Goal: Task Accomplishment & Management: Manage account settings

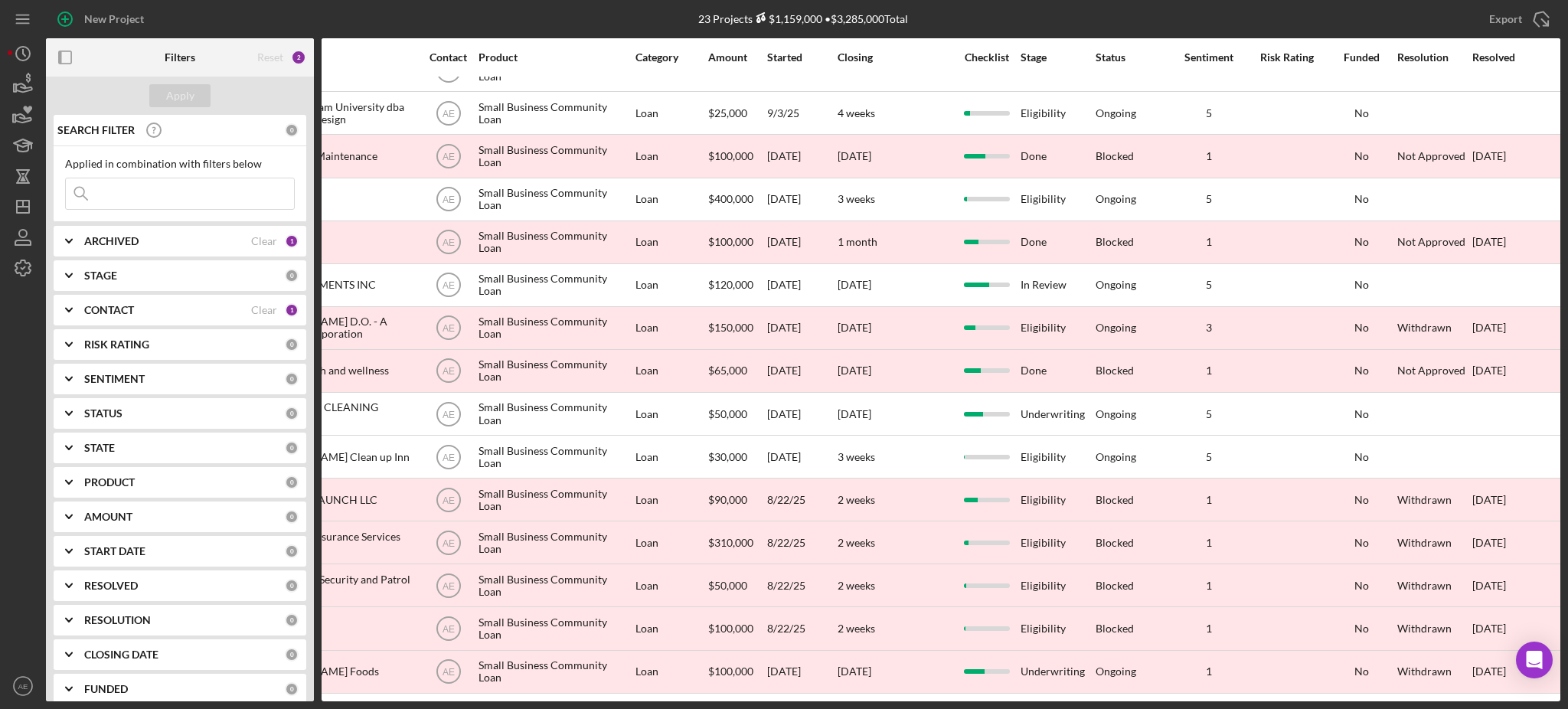
scroll to position [390, 422]
drag, startPoint x: 1405, startPoint y: 50, endPoint x: 756, endPoint y: 37, distance: 649.1
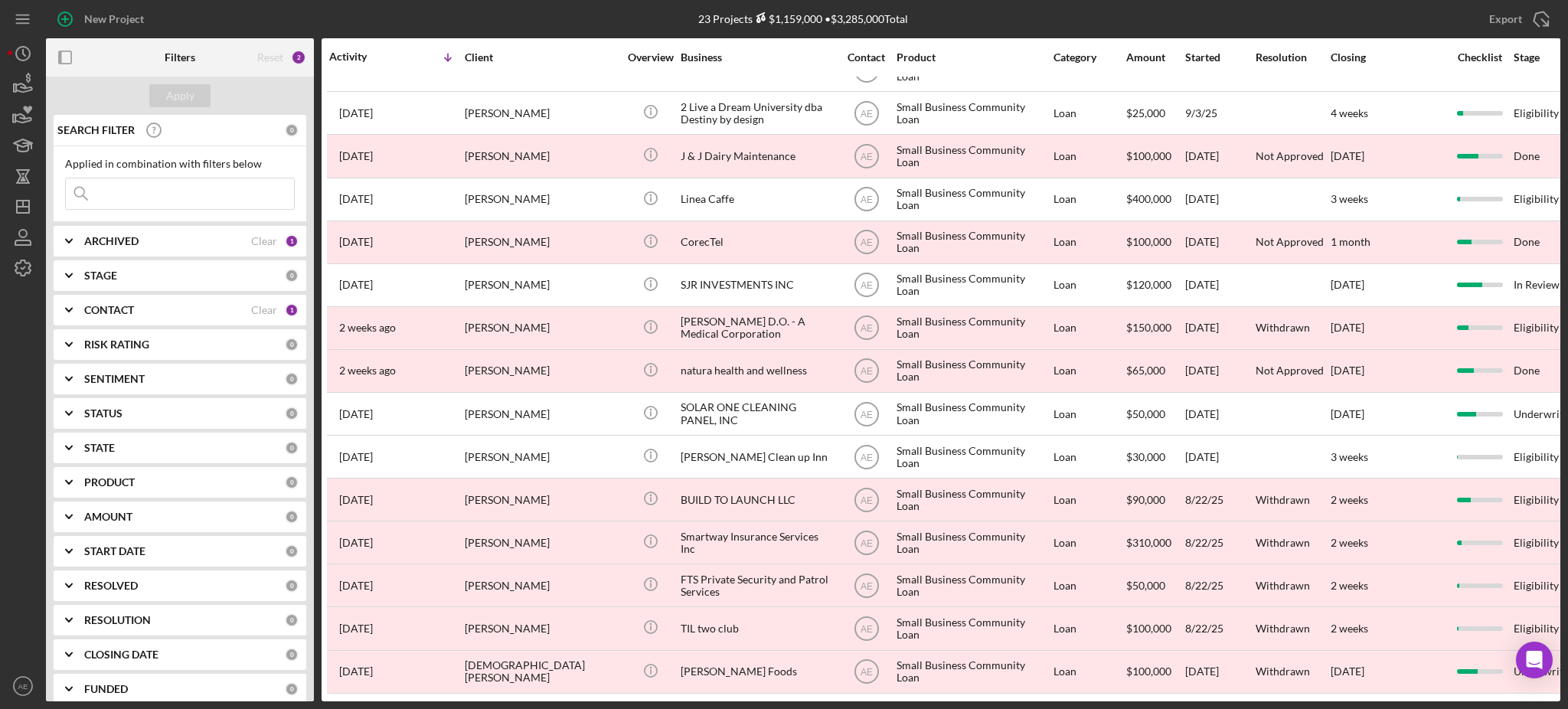
scroll to position [390, 0]
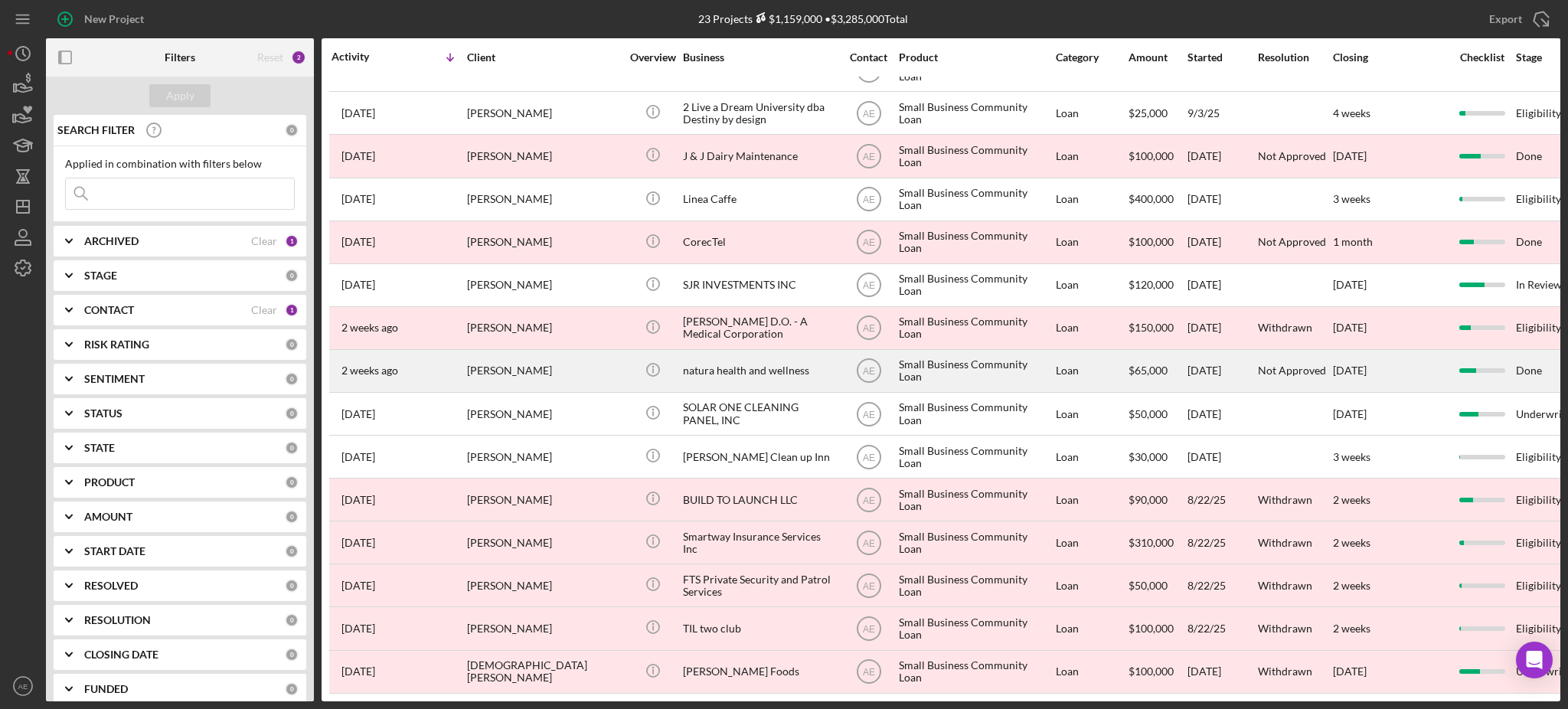
click at [757, 365] on div "natura health and wellness" at bounding box center [760, 371] width 153 height 41
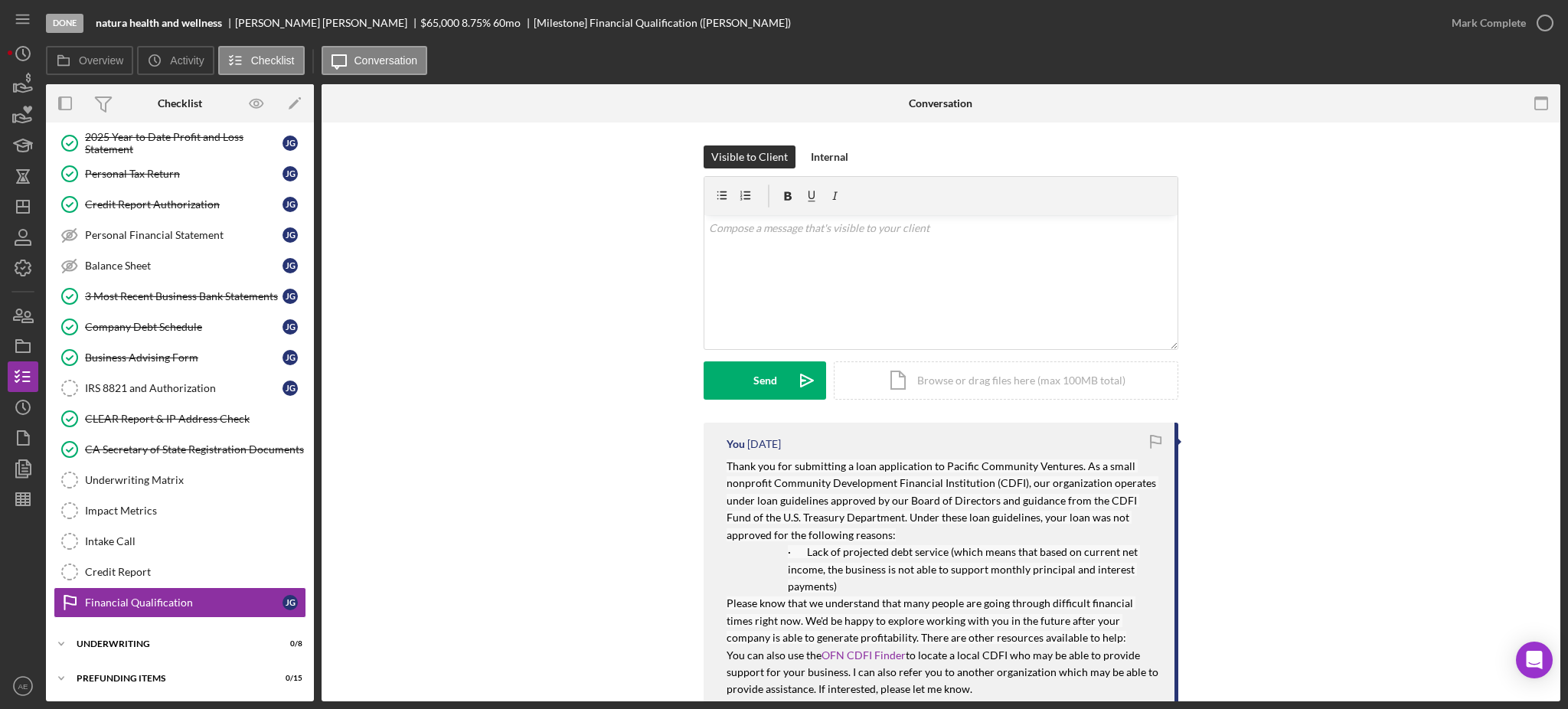
scroll to position [192, 0]
drag, startPoint x: 232, startPoint y: 23, endPoint x: 279, endPoint y: 22, distance: 47.0
click at [279, 22] on div "natura health and wellness jane gajano-blythe $65,000 8.75 % 60 mo [Milestone] …" at bounding box center [444, 23] width 695 height 12
copy div "jane gaja"
drag, startPoint x: 94, startPoint y: 21, endPoint x: 151, endPoint y: 22, distance: 57.0
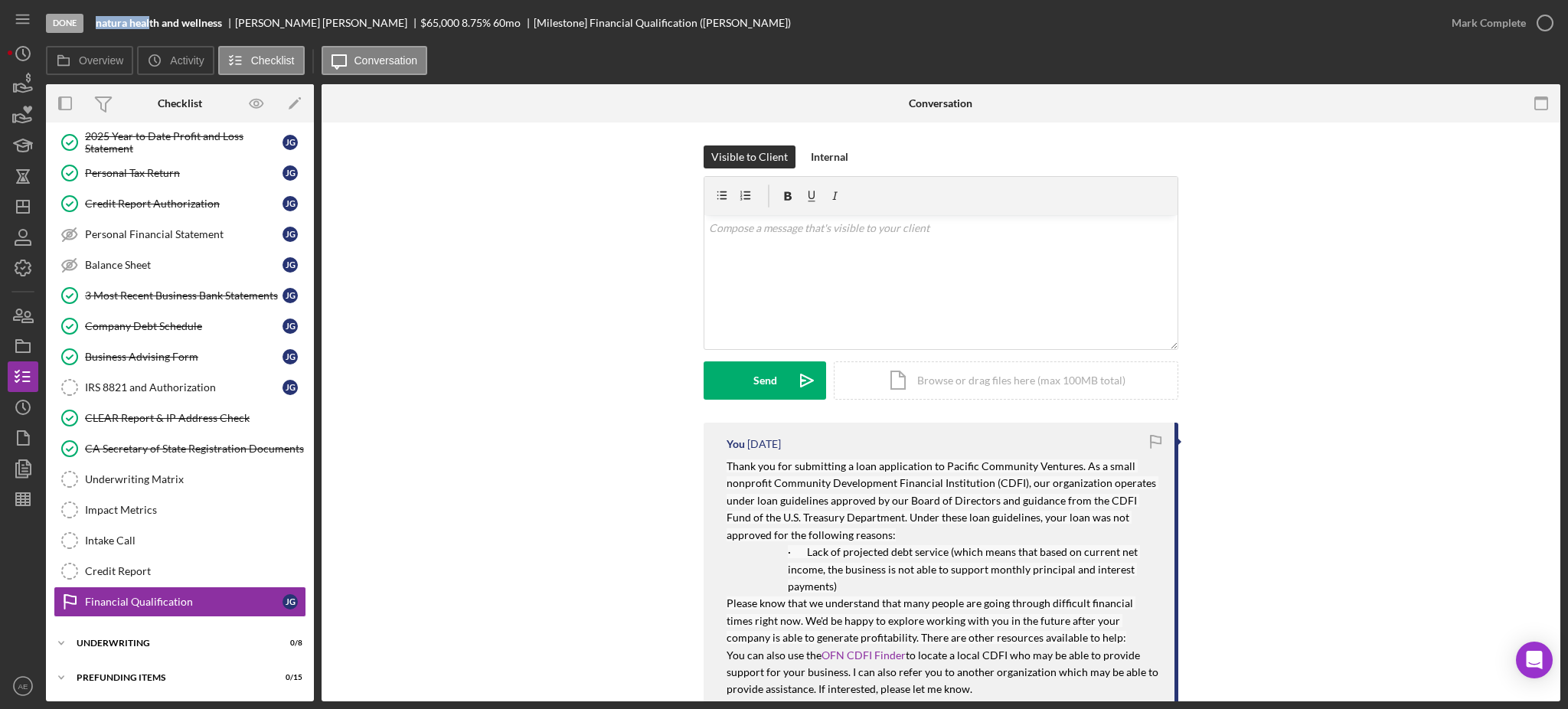
click at [151, 22] on div "Done natura health and wellness jane gajano-blythe $65,000 8.75 % 60 mo [Milest…" at bounding box center [741, 23] width 1390 height 46
copy b "natura heal"
click at [27, 343] on rect "button" at bounding box center [23, 347] width 14 height 9
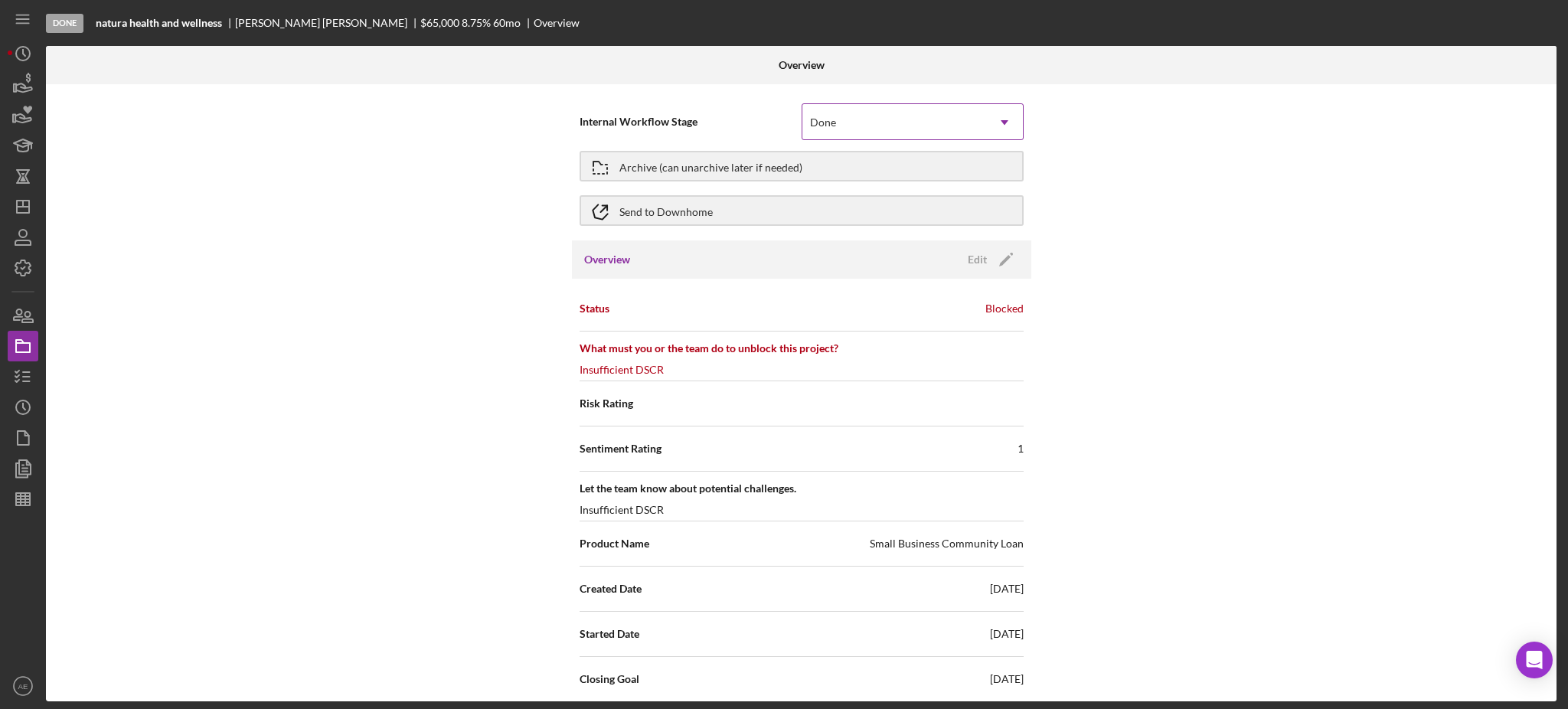
click at [893, 128] on div "Done" at bounding box center [894, 122] width 184 height 35
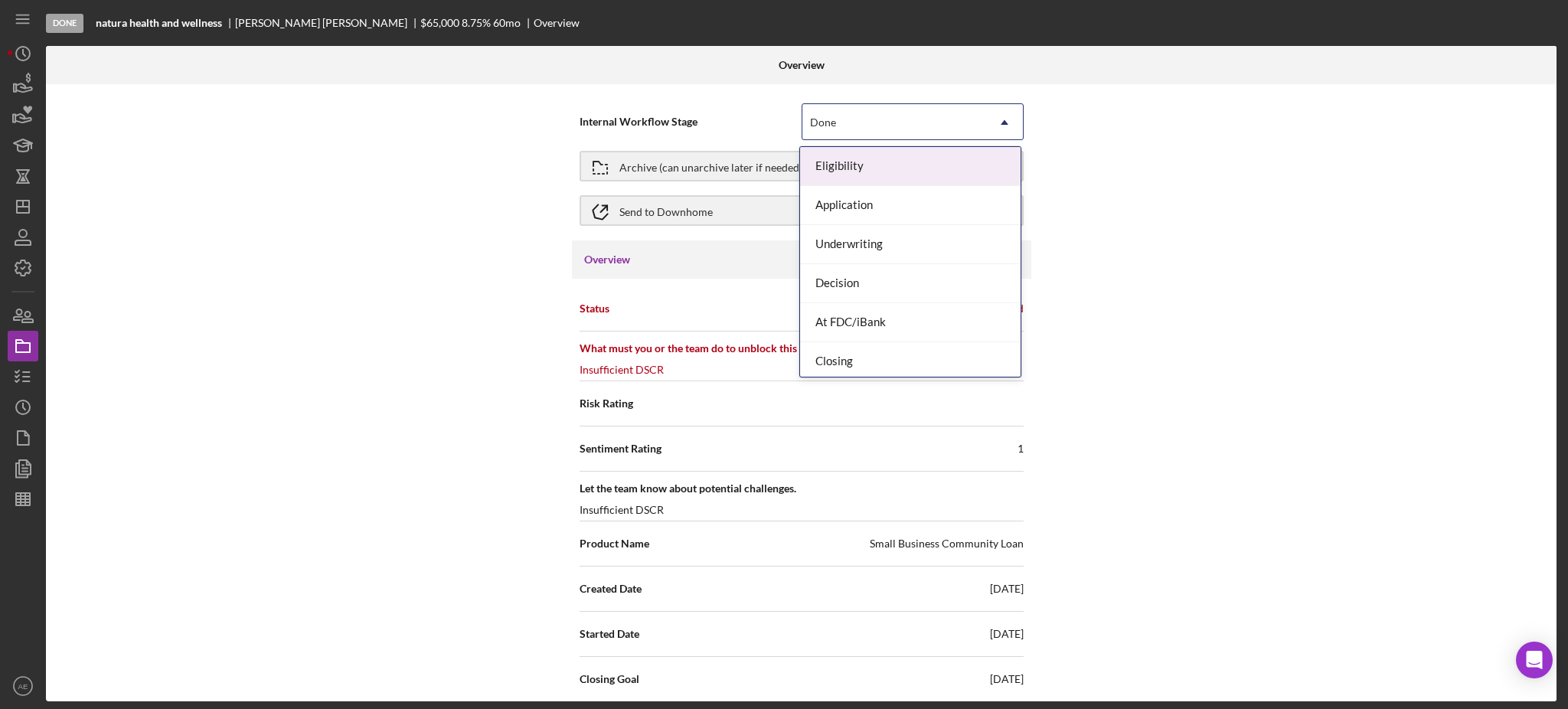
scroll to position [44, 0]
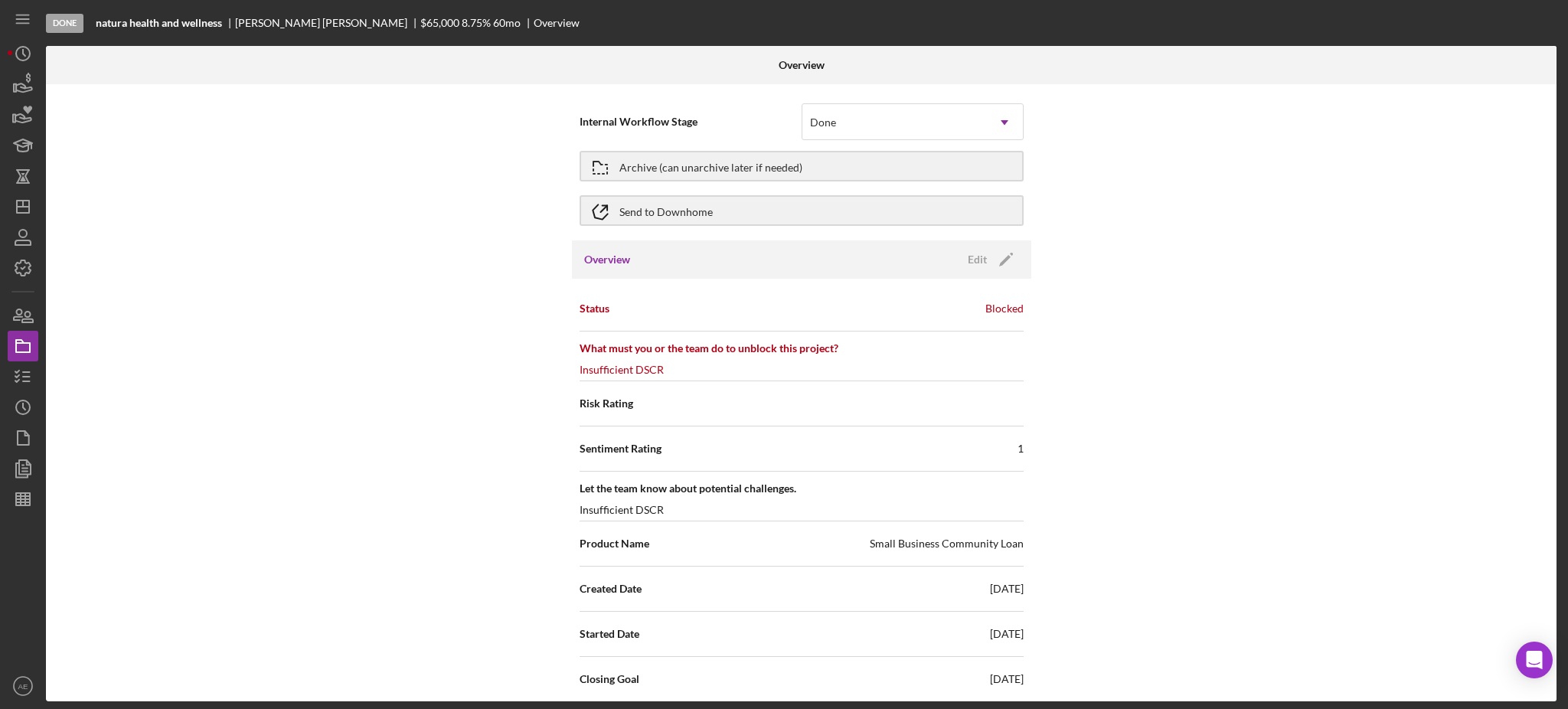
click at [1385, 302] on div "Internal Workflow Stage Done Icon/Dropdown Arrow Archive (can unarchive later i…" at bounding box center [801, 393] width 1510 height 617
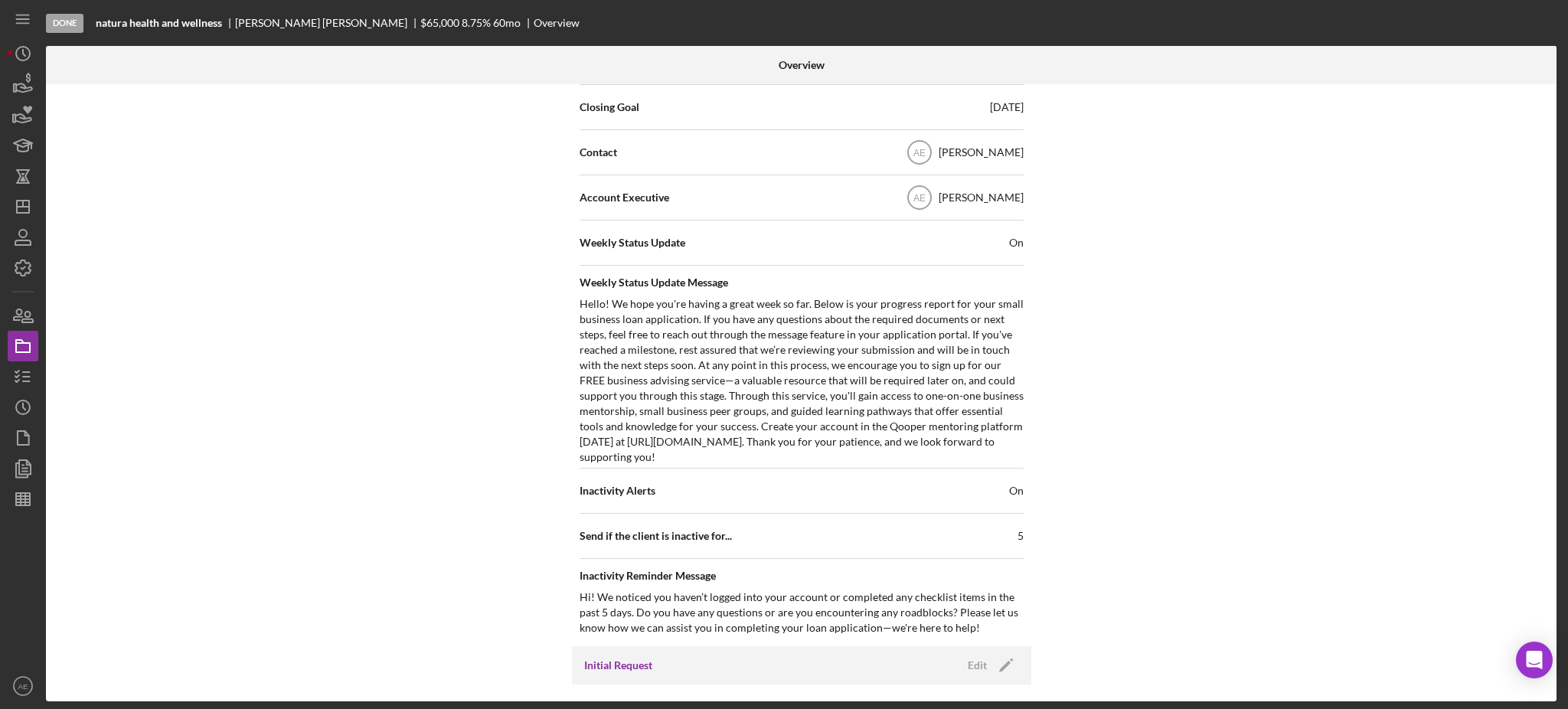
scroll to position [0, 0]
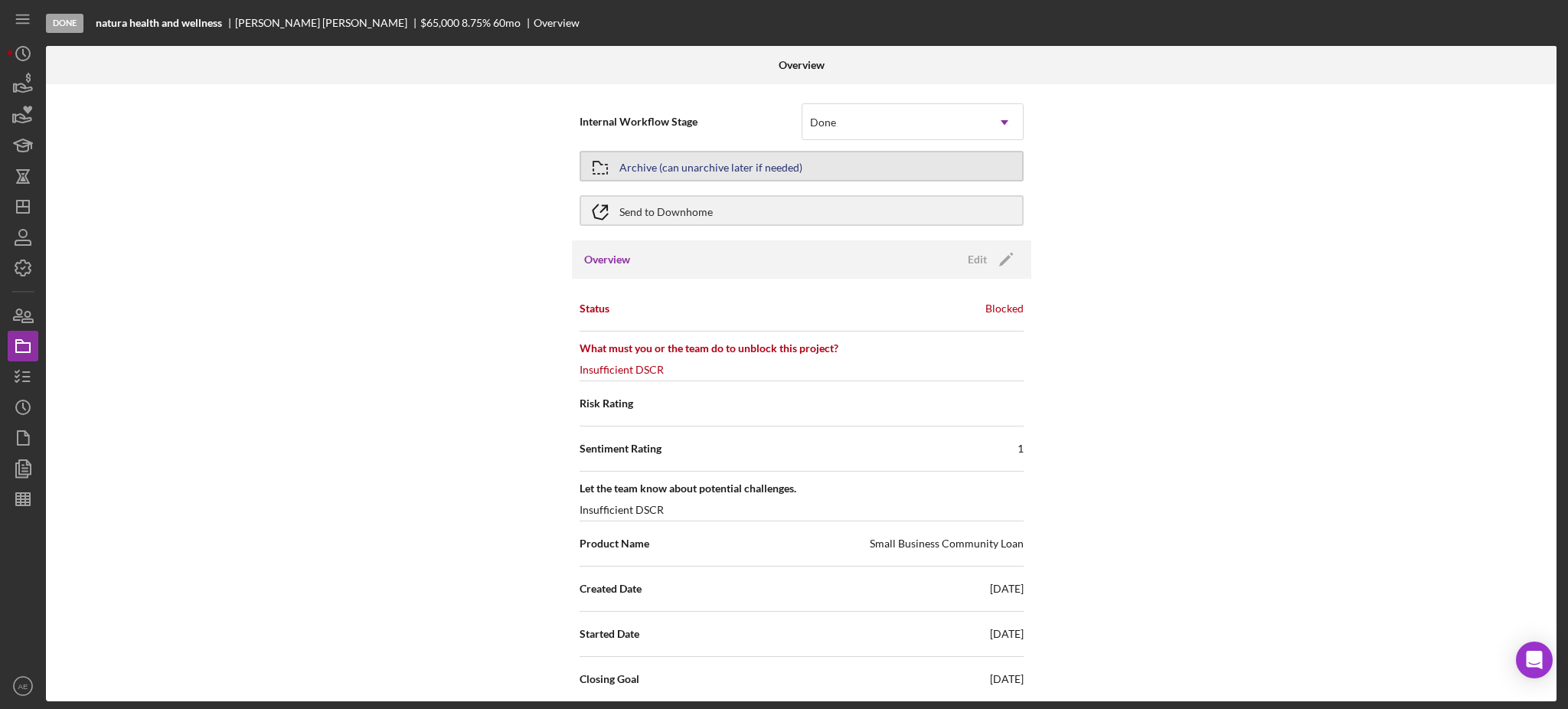
click at [708, 160] on div "Archive (can unarchive later if needed)" at bounding box center [710, 166] width 183 height 28
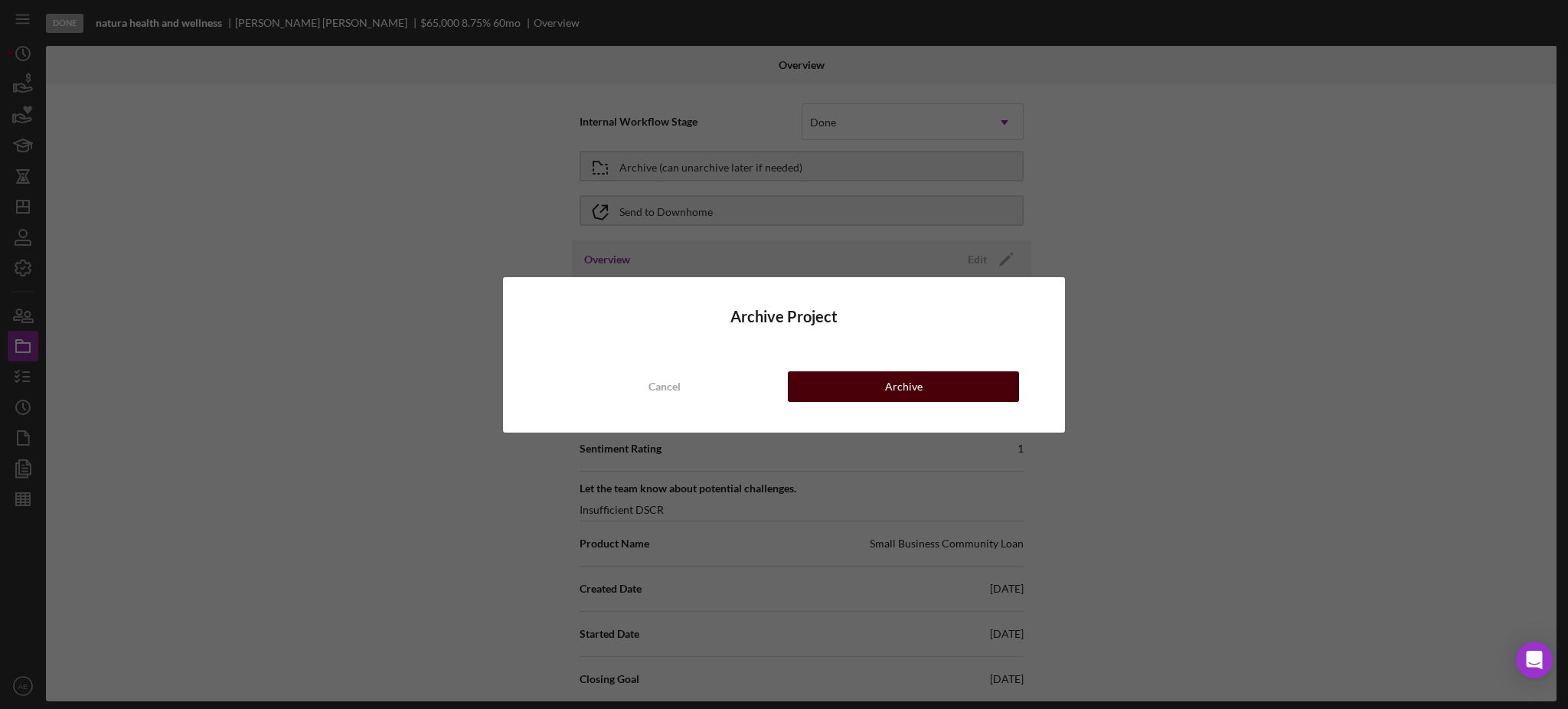
click at [904, 383] on div "Archive" at bounding box center [903, 387] width 37 height 31
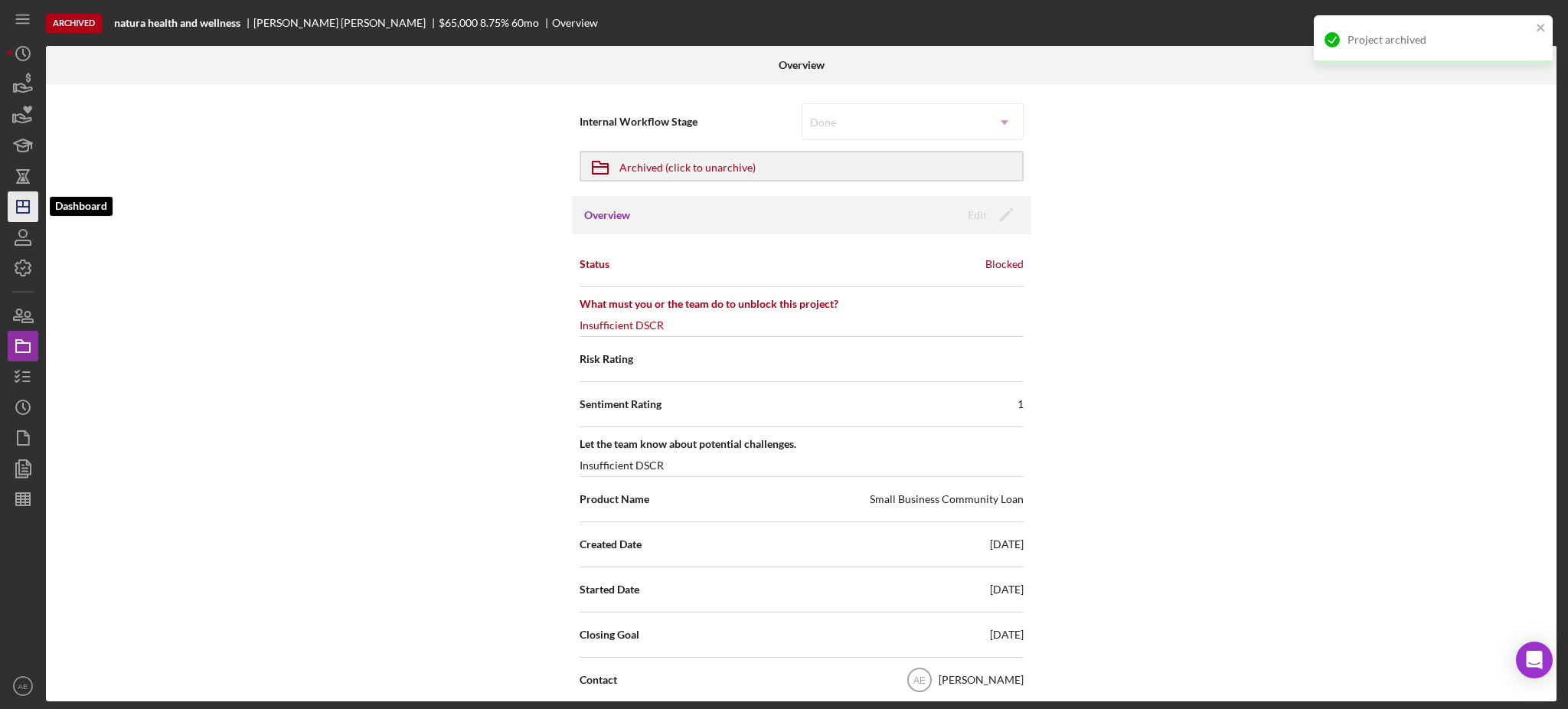
click at [28, 209] on icon "Icon/Dashboard" at bounding box center [23, 206] width 38 height 38
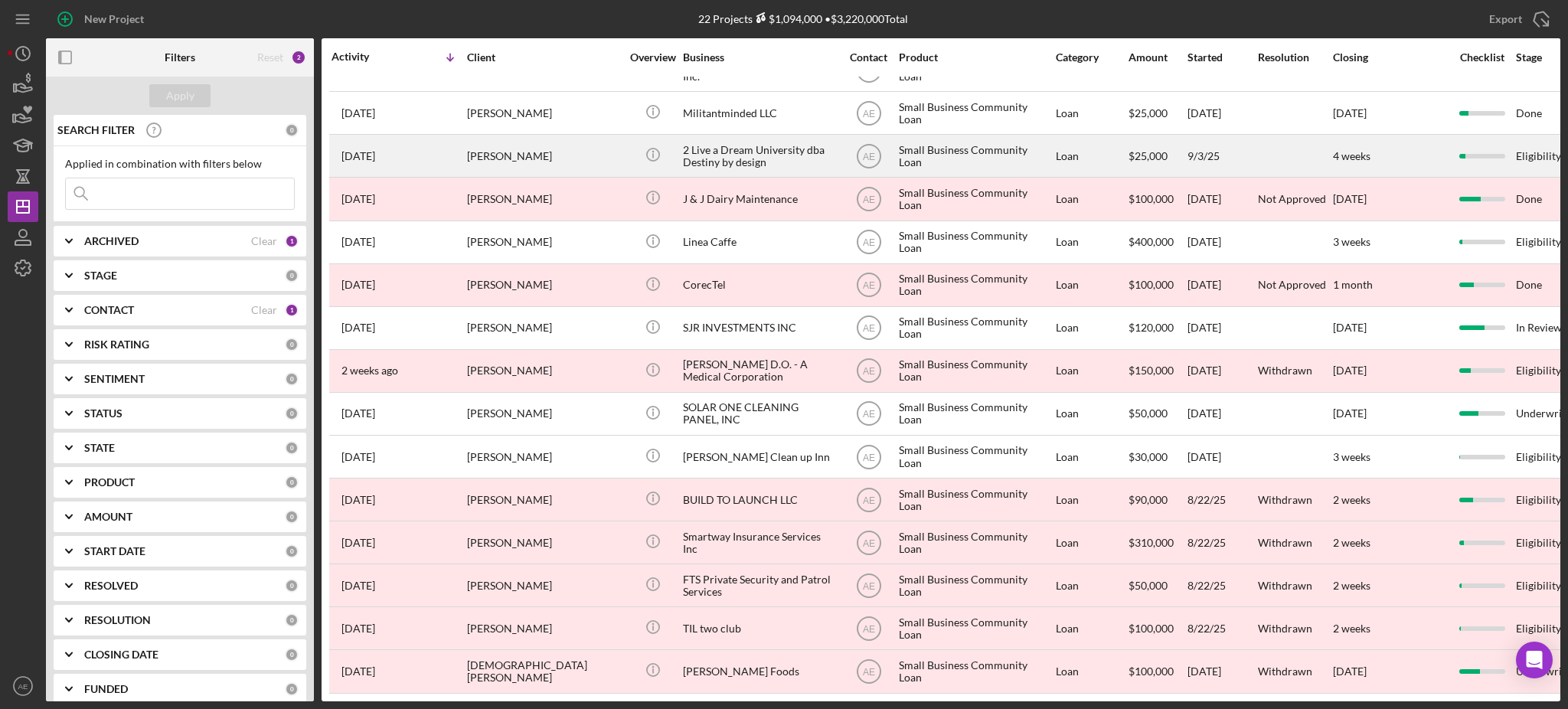
scroll to position [347, 0]
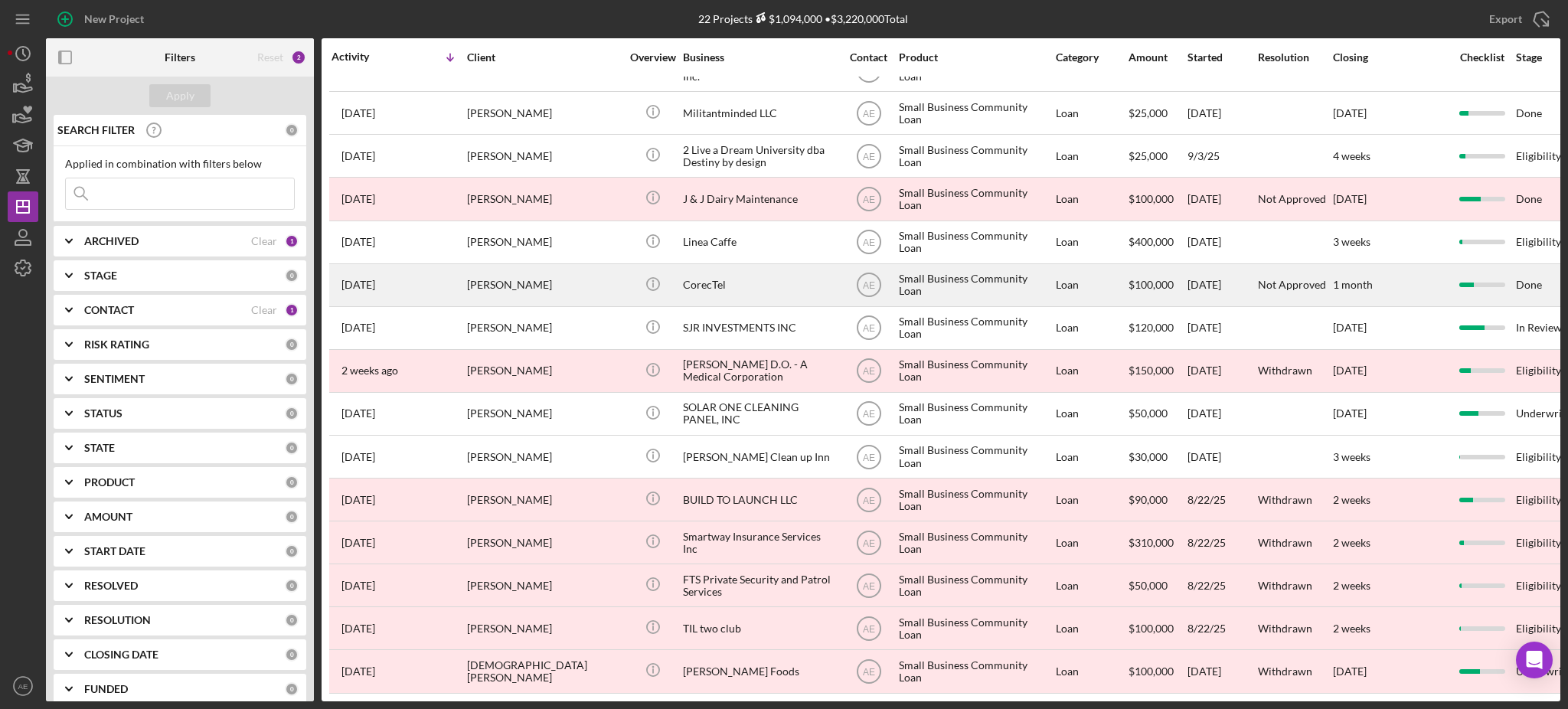
click at [730, 265] on div "CorecTel" at bounding box center [760, 285] width 153 height 41
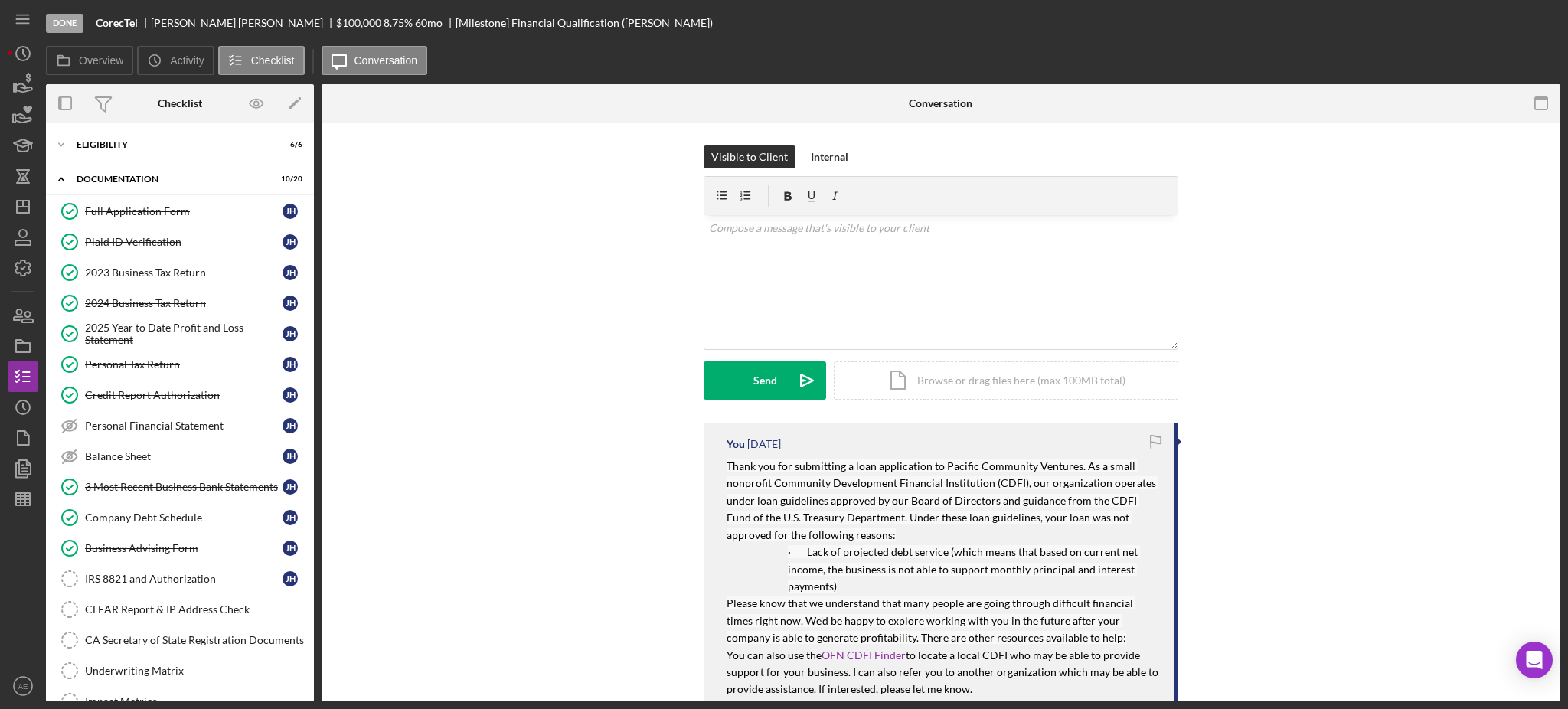
scroll to position [191, 0]
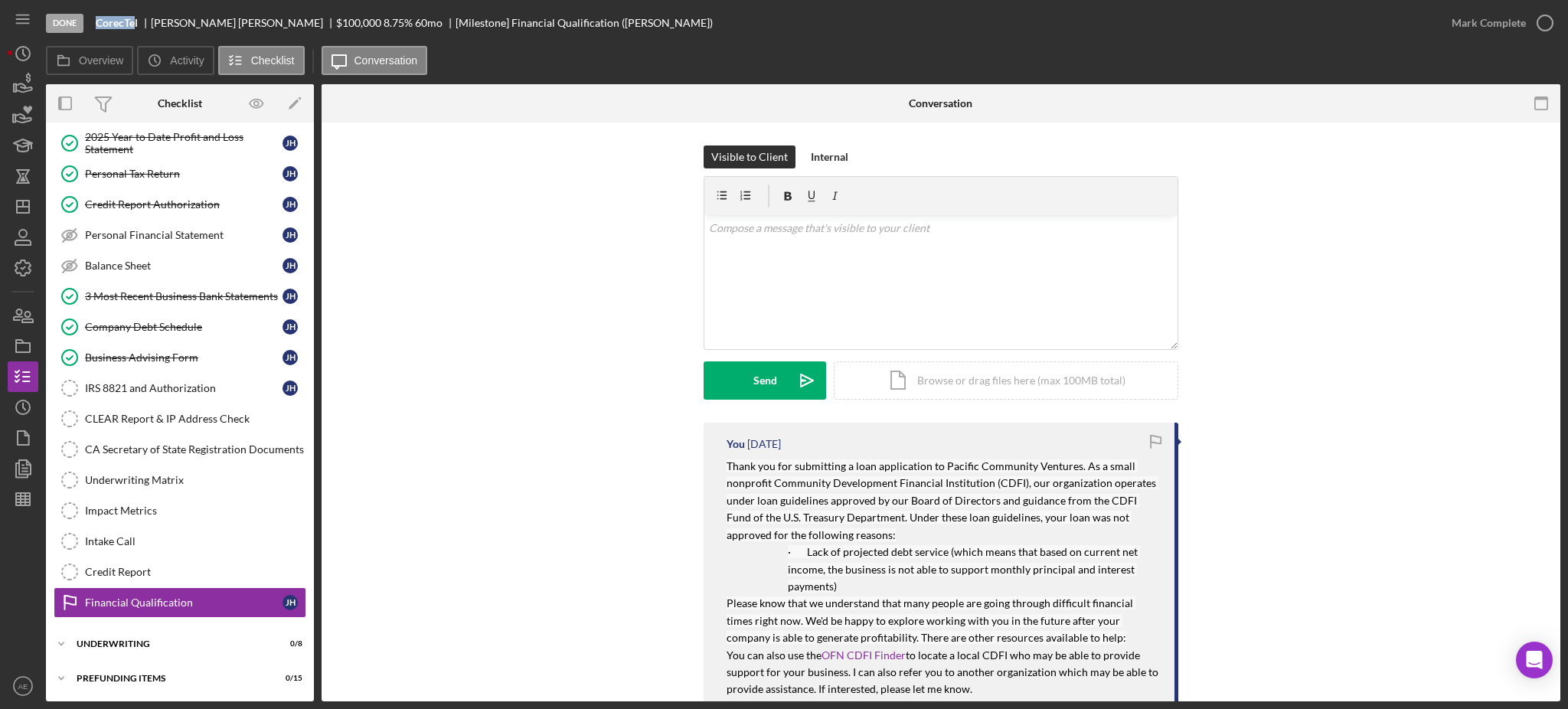
drag, startPoint x: 94, startPoint y: 22, endPoint x: 135, endPoint y: 24, distance: 41.0
click at [135, 24] on div "Done CorecTel Jennifer Harrington $100,000 8.75 % 60 mo [Milestone] Financial Q…" at bounding box center [741, 23] width 1390 height 46
copy b "CorecTe"
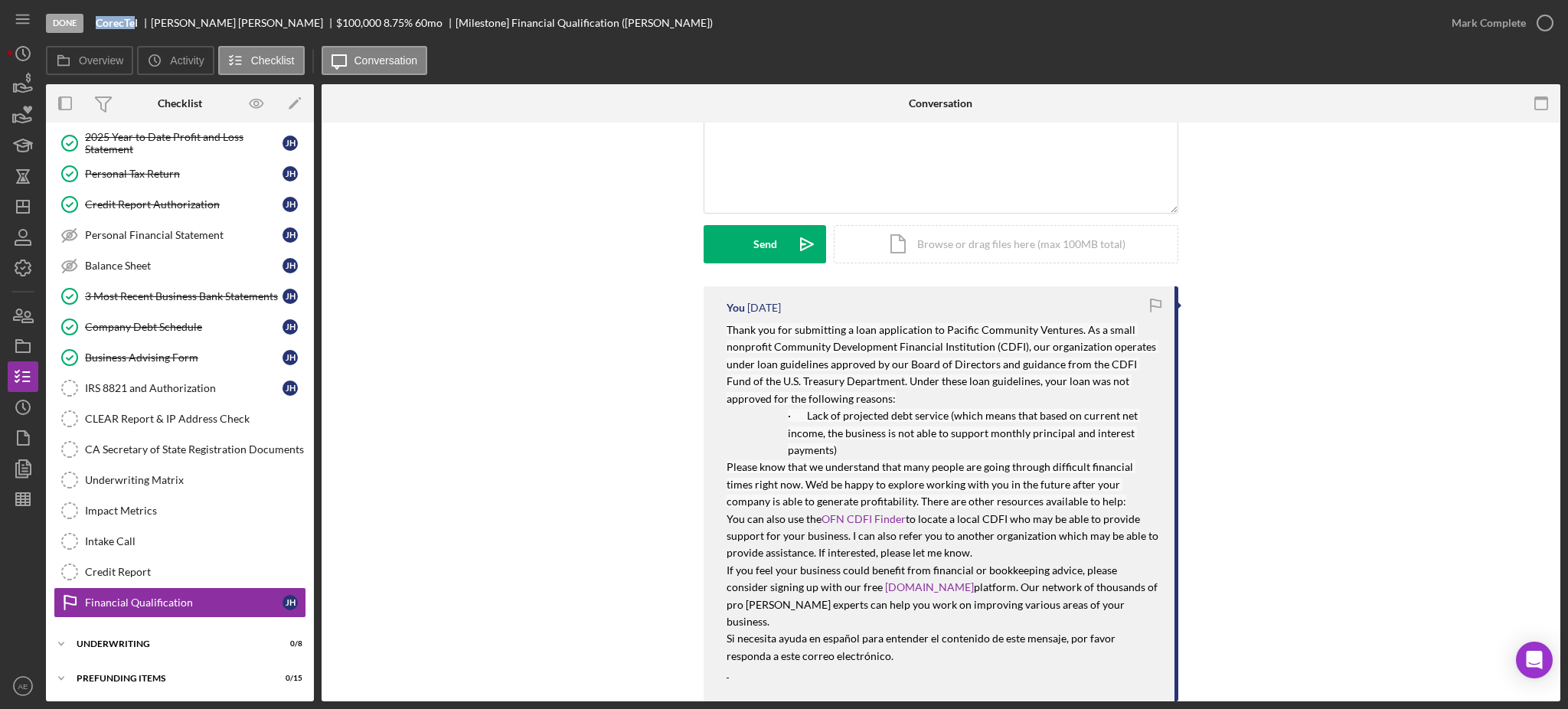
scroll to position [306, 0]
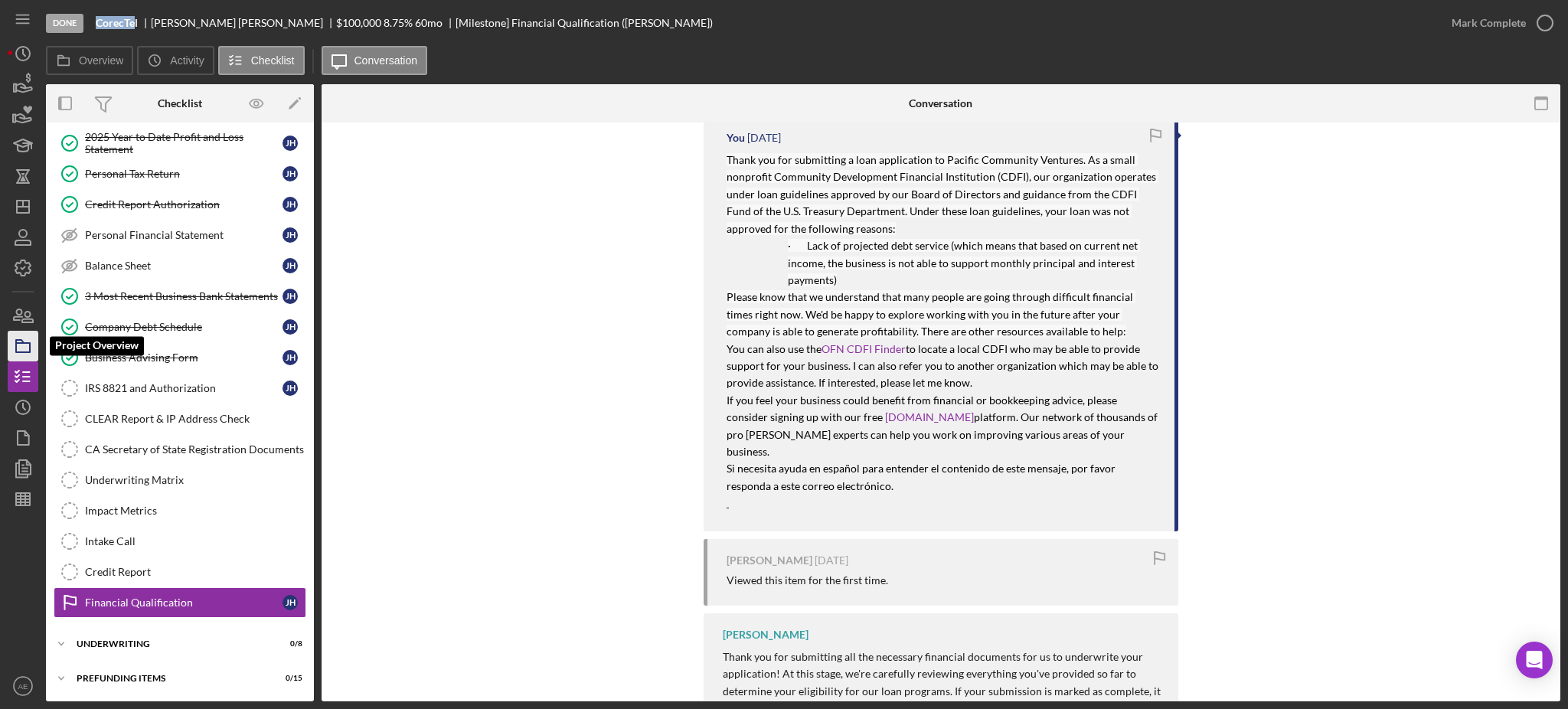
click at [12, 348] on icon "button" at bounding box center [23, 345] width 38 height 38
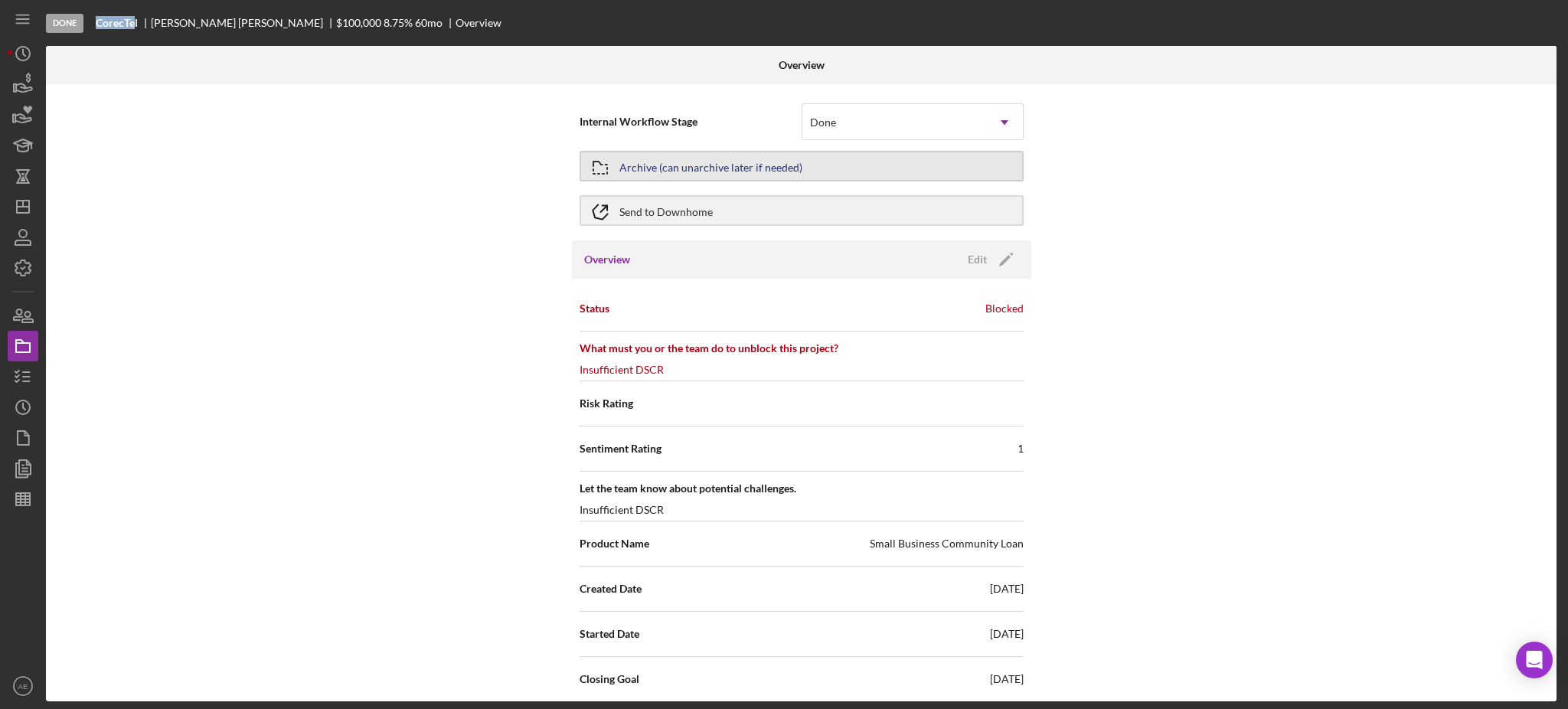
click at [704, 162] on div "Archive (can unarchive later if needed)" at bounding box center [710, 166] width 183 height 28
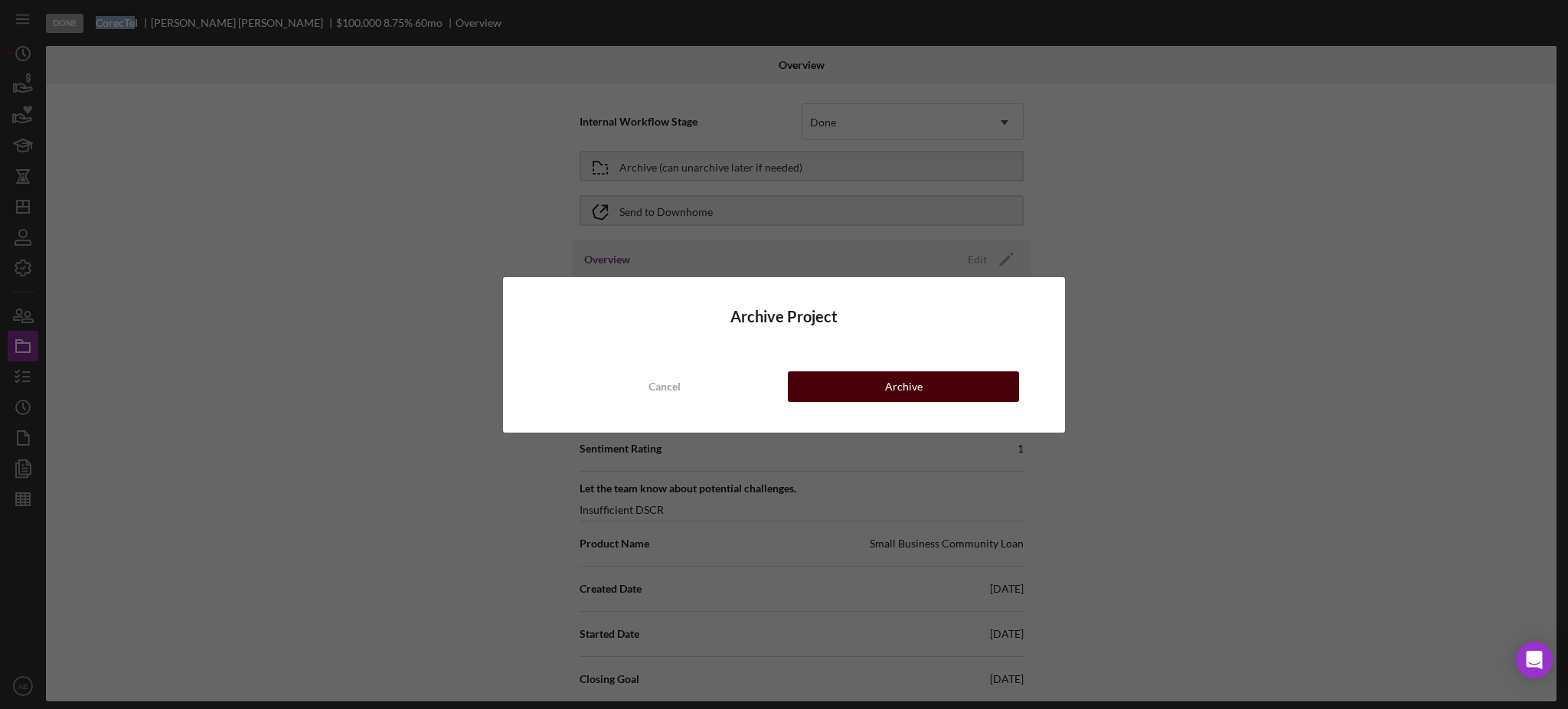
click at [839, 385] on button "Archive" at bounding box center [903, 387] width 232 height 31
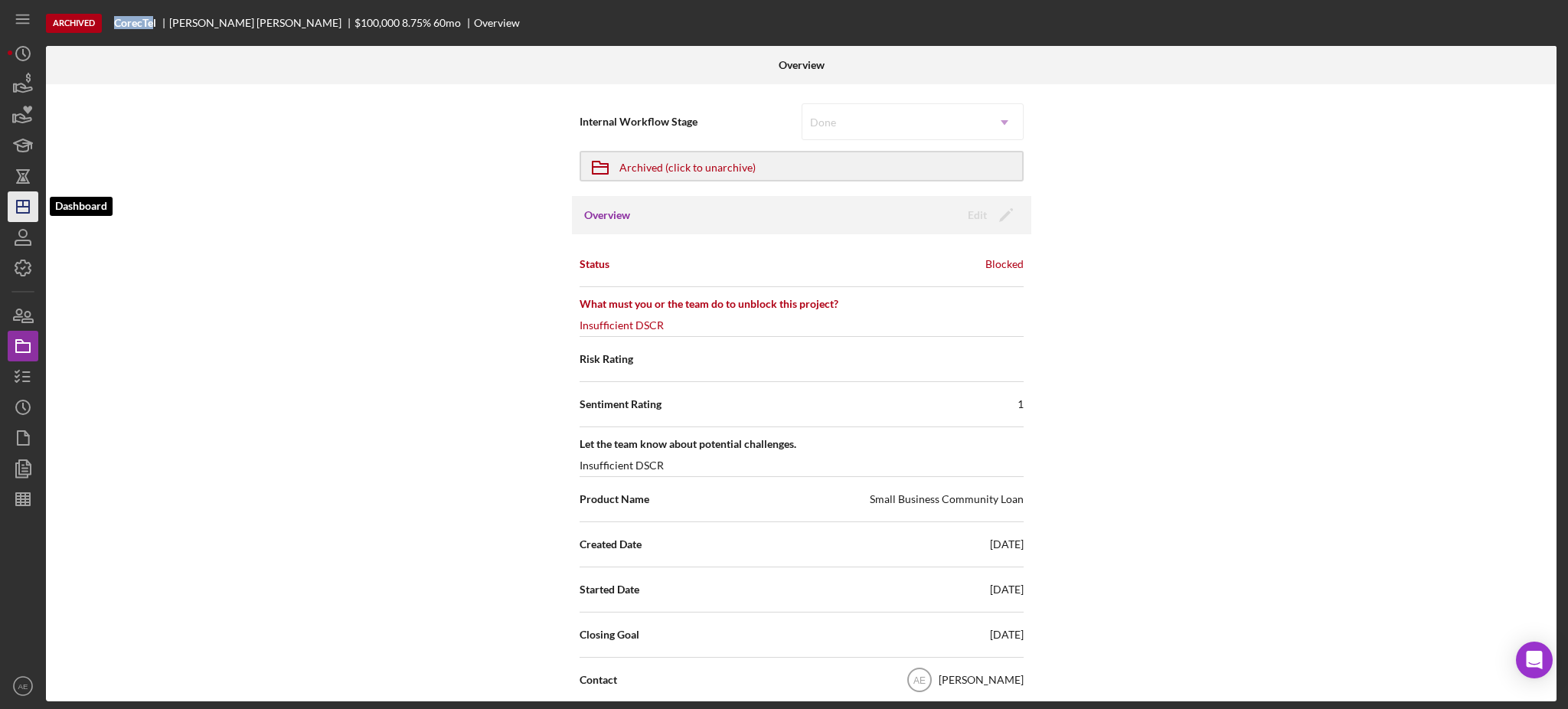
click at [31, 211] on icon "Icon/Dashboard" at bounding box center [23, 206] width 38 height 38
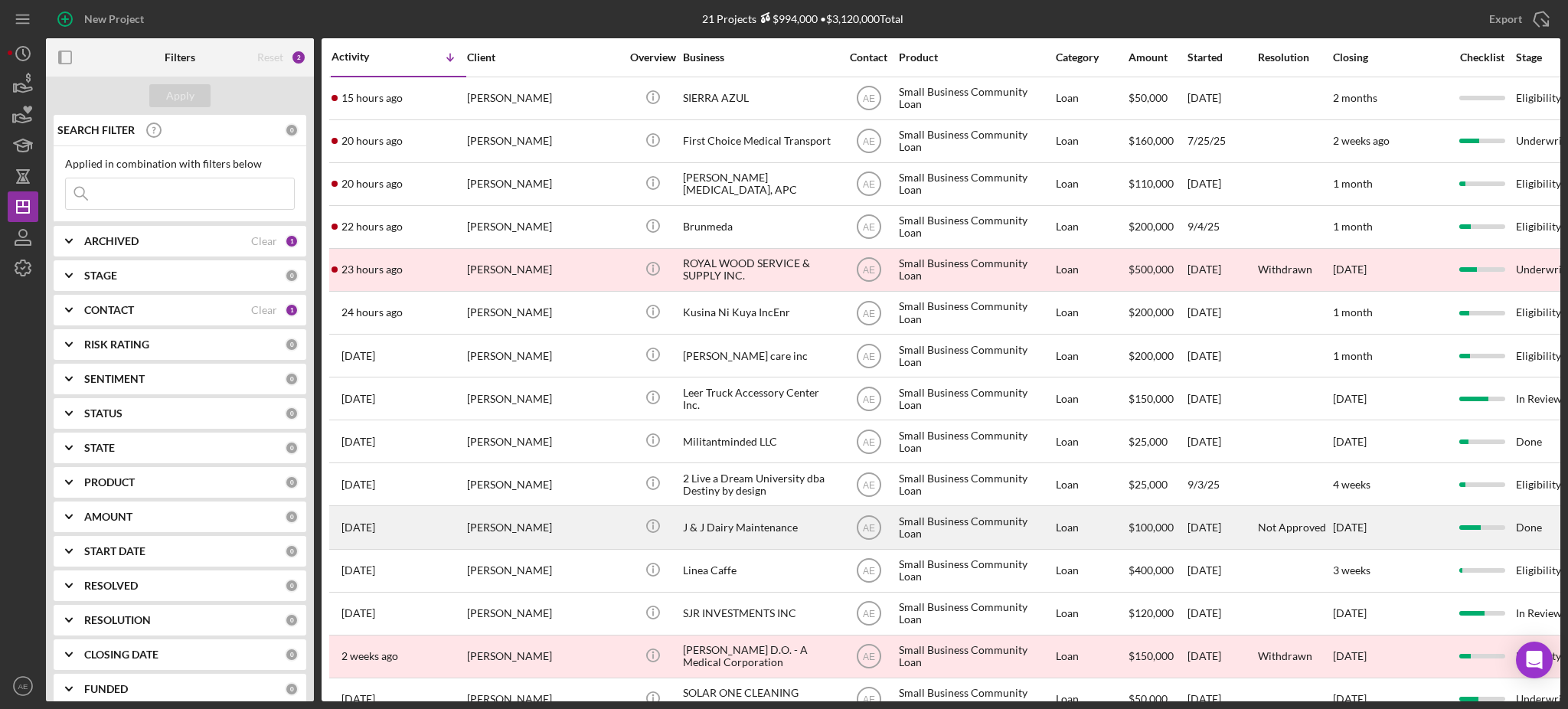
click at [539, 522] on div "Jesus Orozco" at bounding box center [544, 527] width 153 height 41
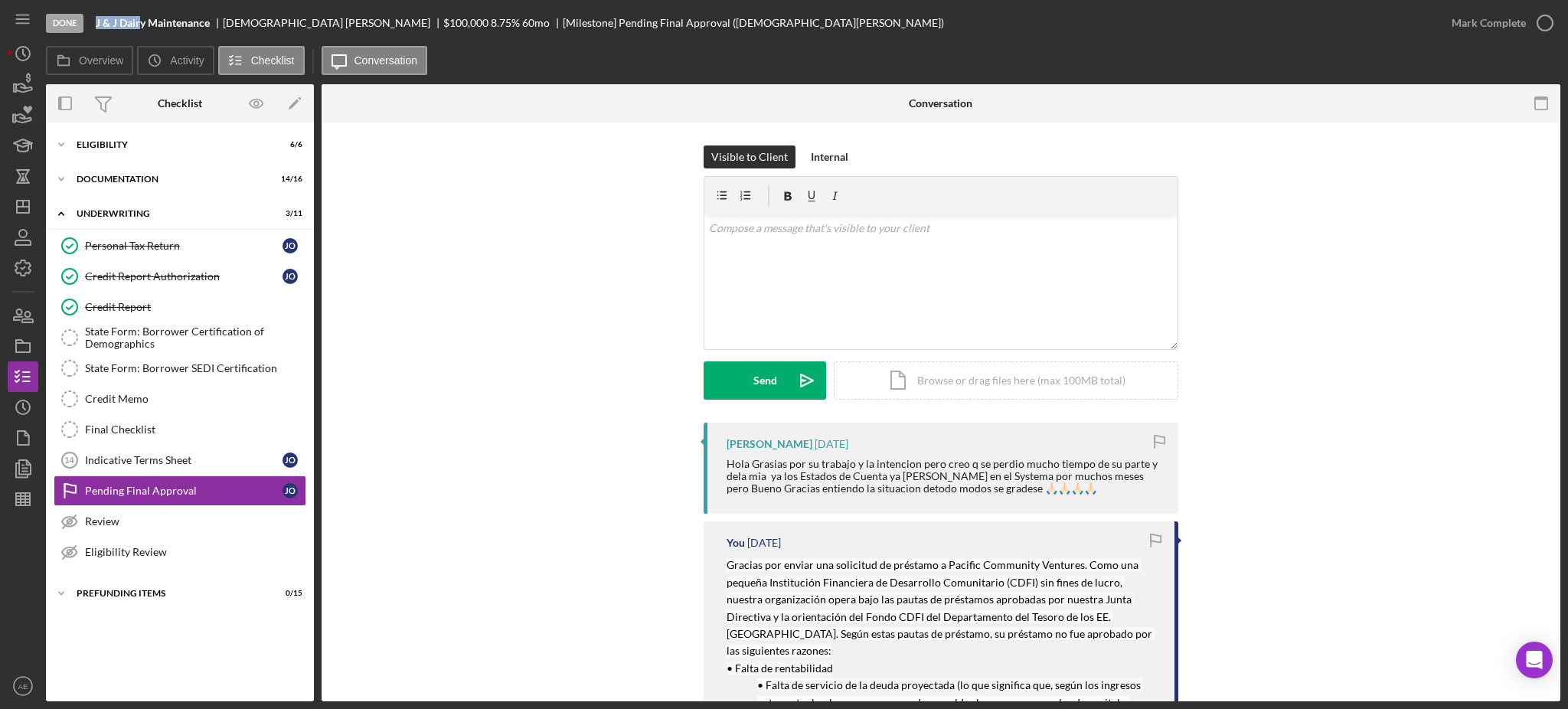
drag, startPoint x: 91, startPoint y: 15, endPoint x: 141, endPoint y: 17, distance: 50.0
click at [141, 17] on div "Done J & J Dairy Maintenance Jesus Orozco $100,000 8.75 % 60 mo [Milestone] Pen…" at bounding box center [741, 23] width 1390 height 46
copy b "J & J Dair"
drag, startPoint x: 223, startPoint y: 26, endPoint x: 275, endPoint y: 28, distance: 52.0
click at [275, 28] on div "Jesus Orozco" at bounding box center [332, 23] width 220 height 12
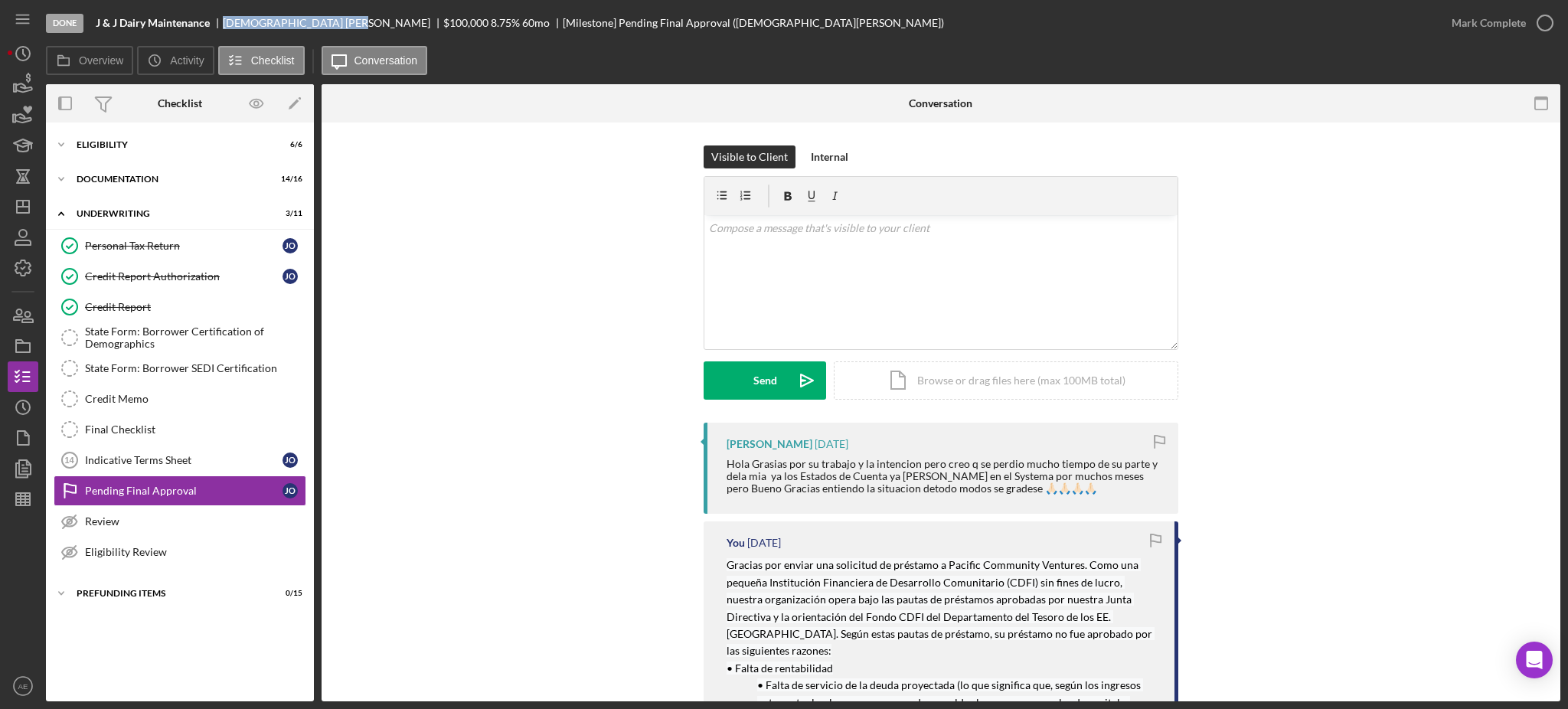
copy div "Jesus Oroz"
click at [20, 338] on icon "button" at bounding box center [23, 345] width 38 height 38
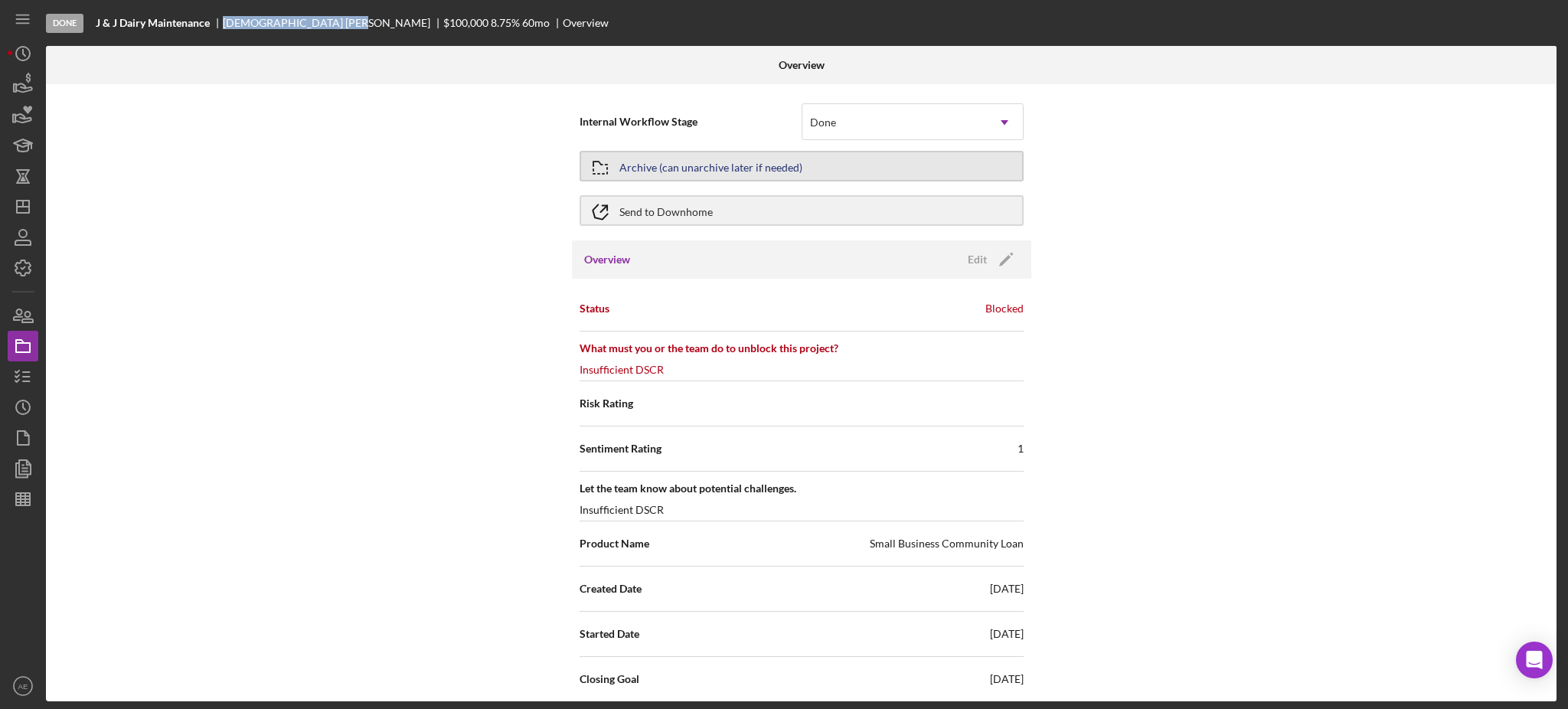
click at [719, 166] on div "Archive (can unarchive later if needed)" at bounding box center [710, 166] width 183 height 28
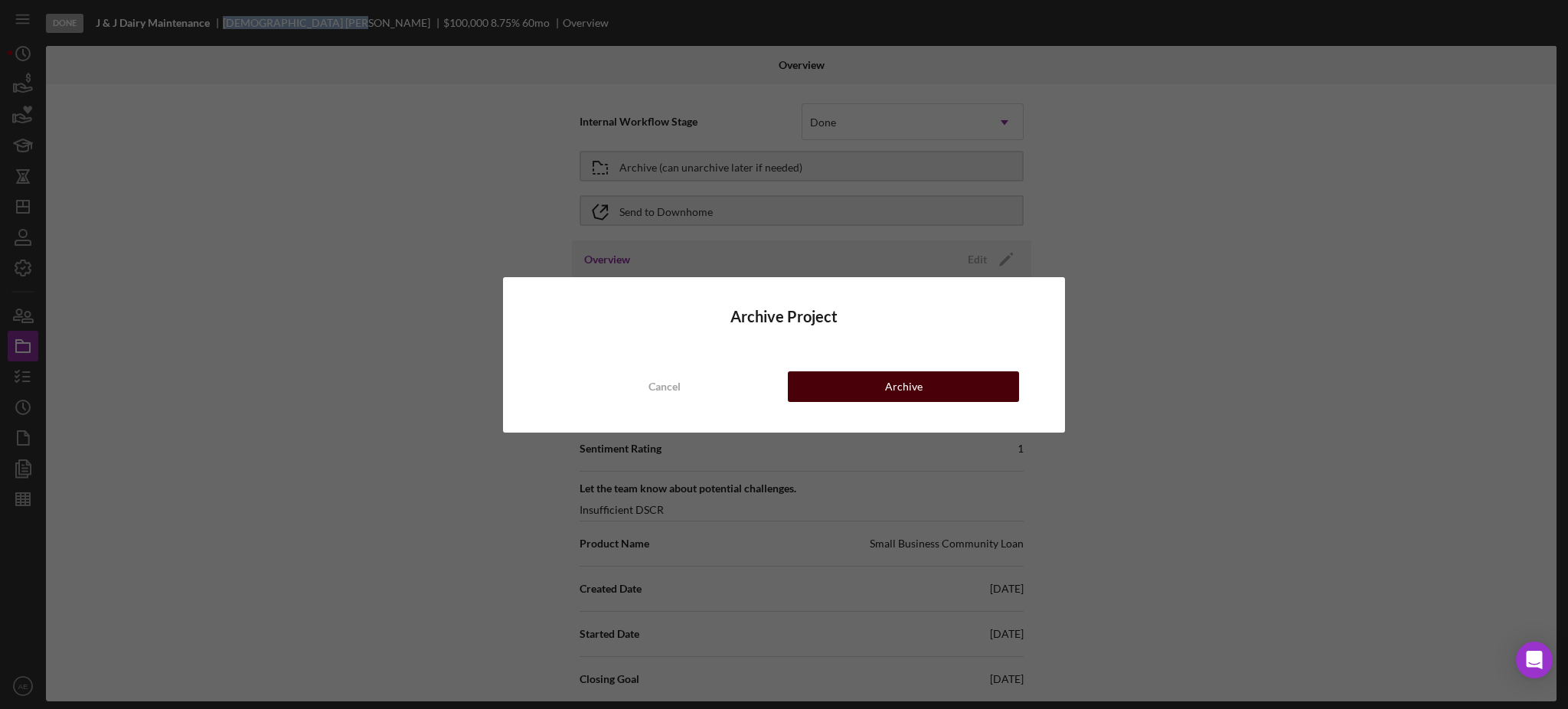
click at [864, 391] on button "Archive" at bounding box center [903, 387] width 232 height 31
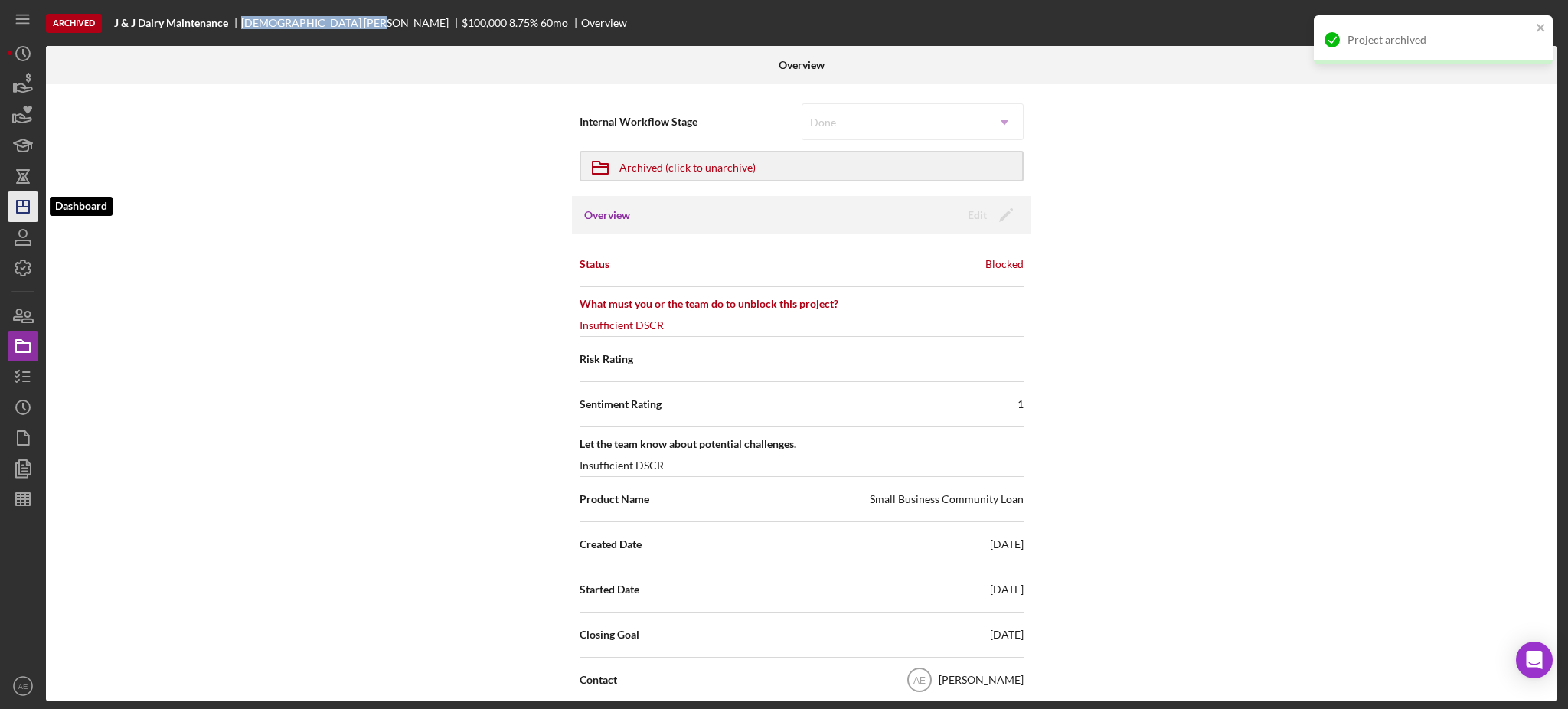
click at [32, 204] on icon "Icon/Dashboard" at bounding box center [23, 206] width 38 height 38
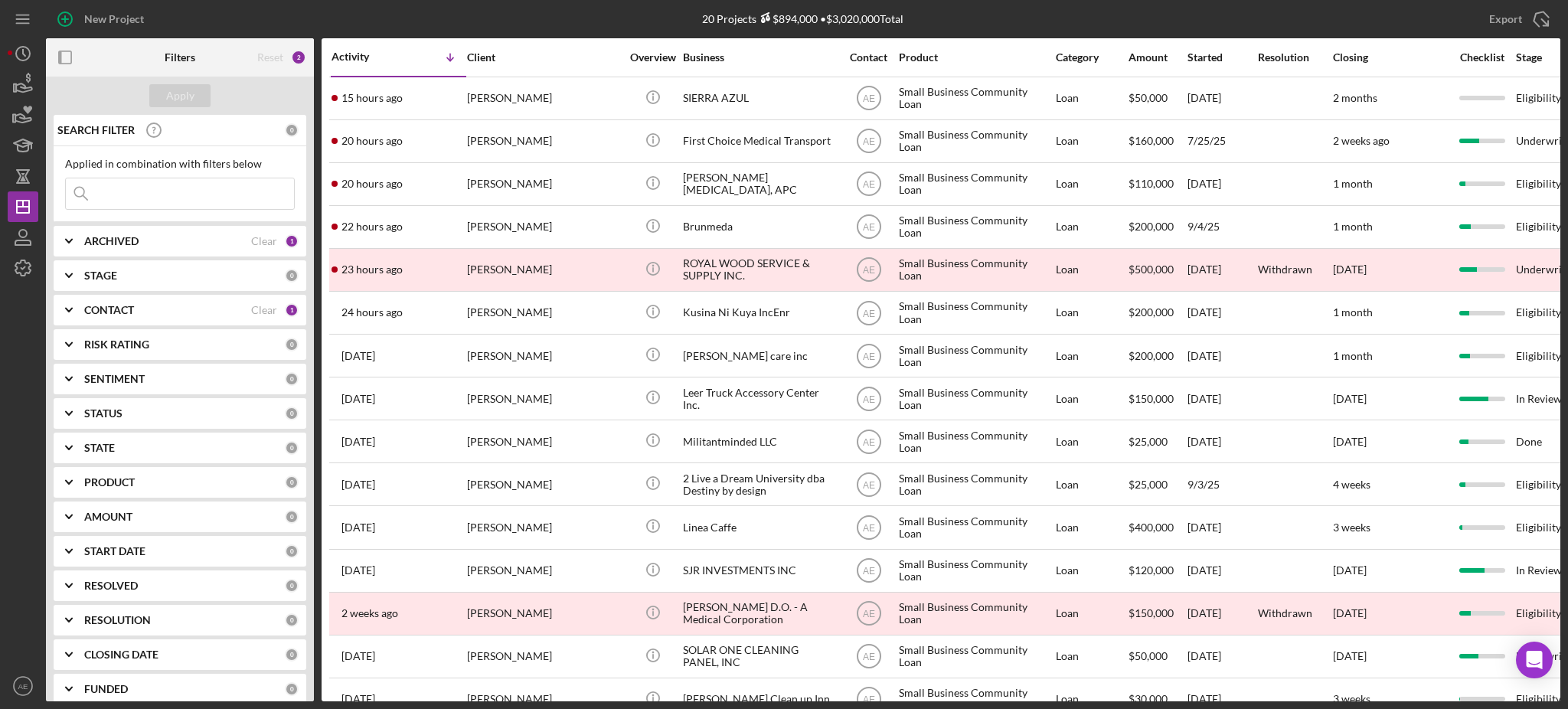
click at [160, 314] on div "CONTACT" at bounding box center [167, 309] width 167 height 12
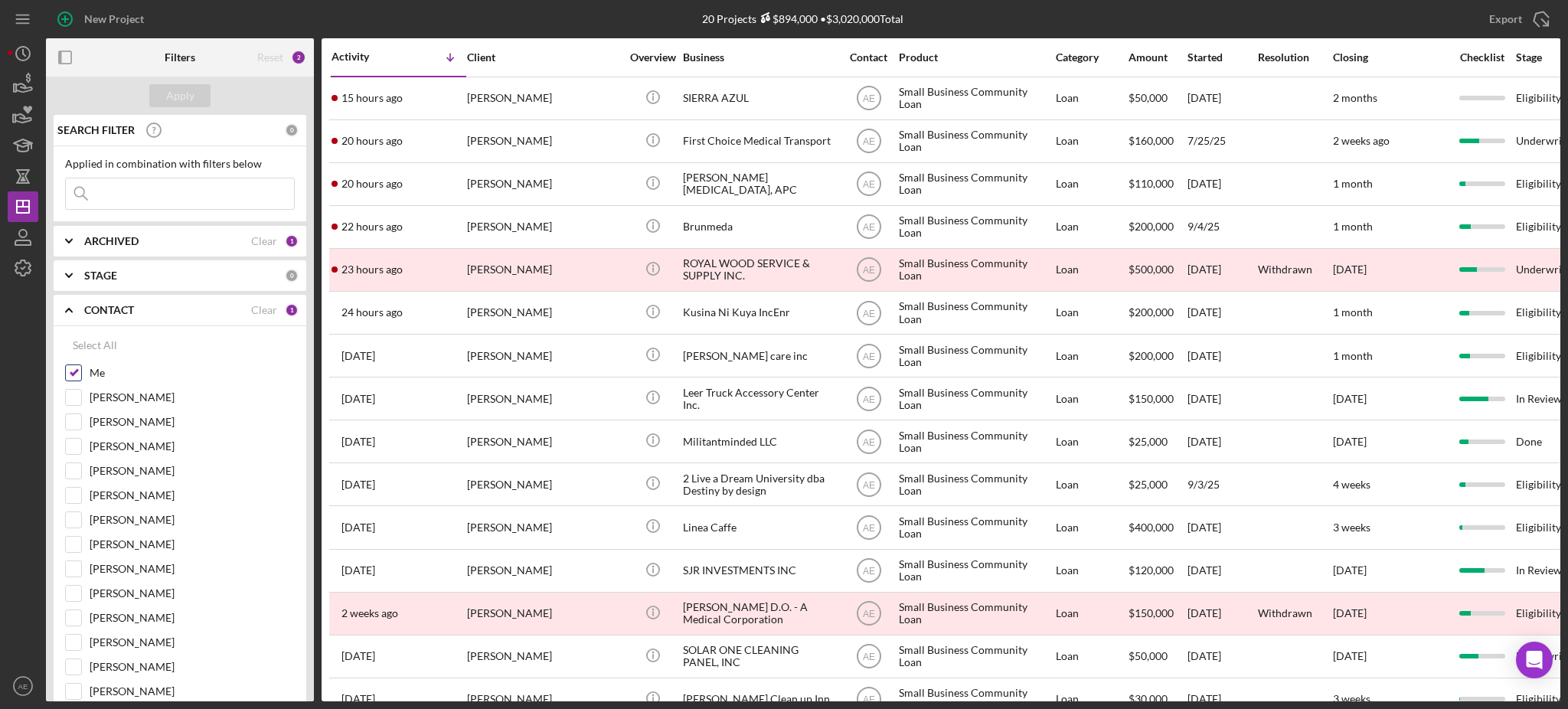
click at [76, 368] on input "Me" at bounding box center [73, 373] width 15 height 15
checkbox input "false"
click at [71, 476] on input "[PERSON_NAME]" at bounding box center [73, 470] width 15 height 15
click at [175, 97] on div "Apply" at bounding box center [180, 96] width 28 height 23
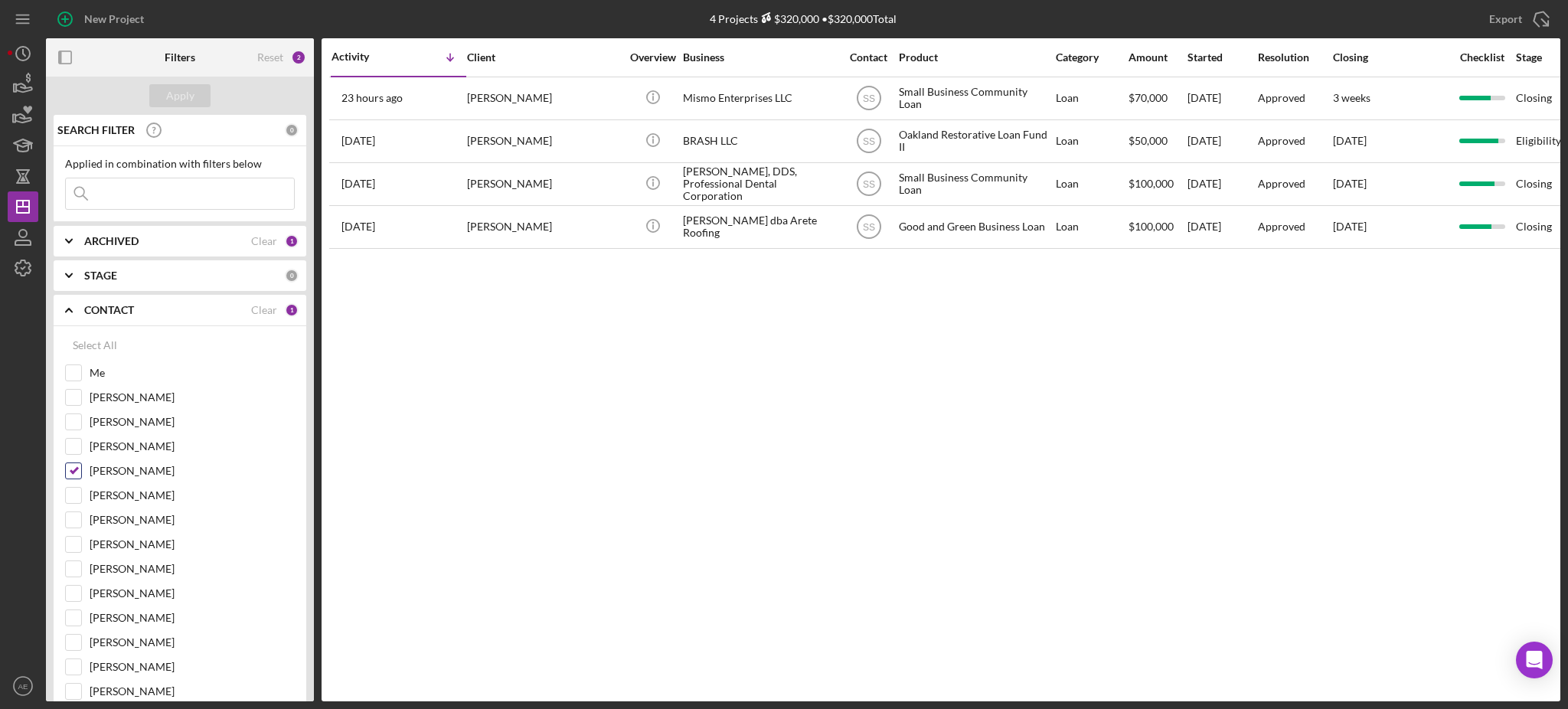
click at [73, 472] on input "[PERSON_NAME]" at bounding box center [73, 470] width 15 height 15
checkbox input "false"
drag, startPoint x: 71, startPoint y: 375, endPoint x: 201, endPoint y: 244, distance: 184.6
click at [72, 374] on input "Me" at bounding box center [73, 373] width 15 height 15
checkbox input "true"
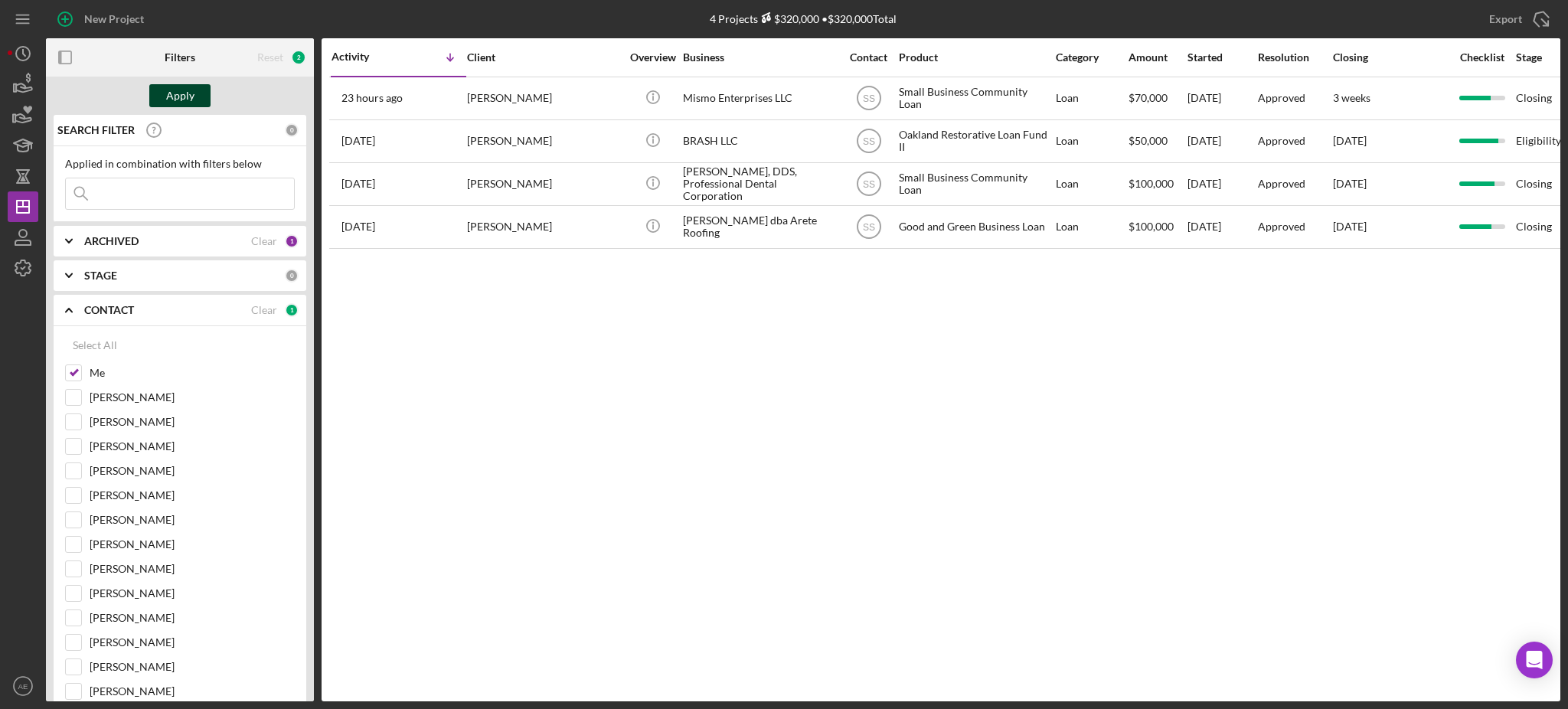
click at [182, 93] on div "Apply" at bounding box center [180, 96] width 28 height 23
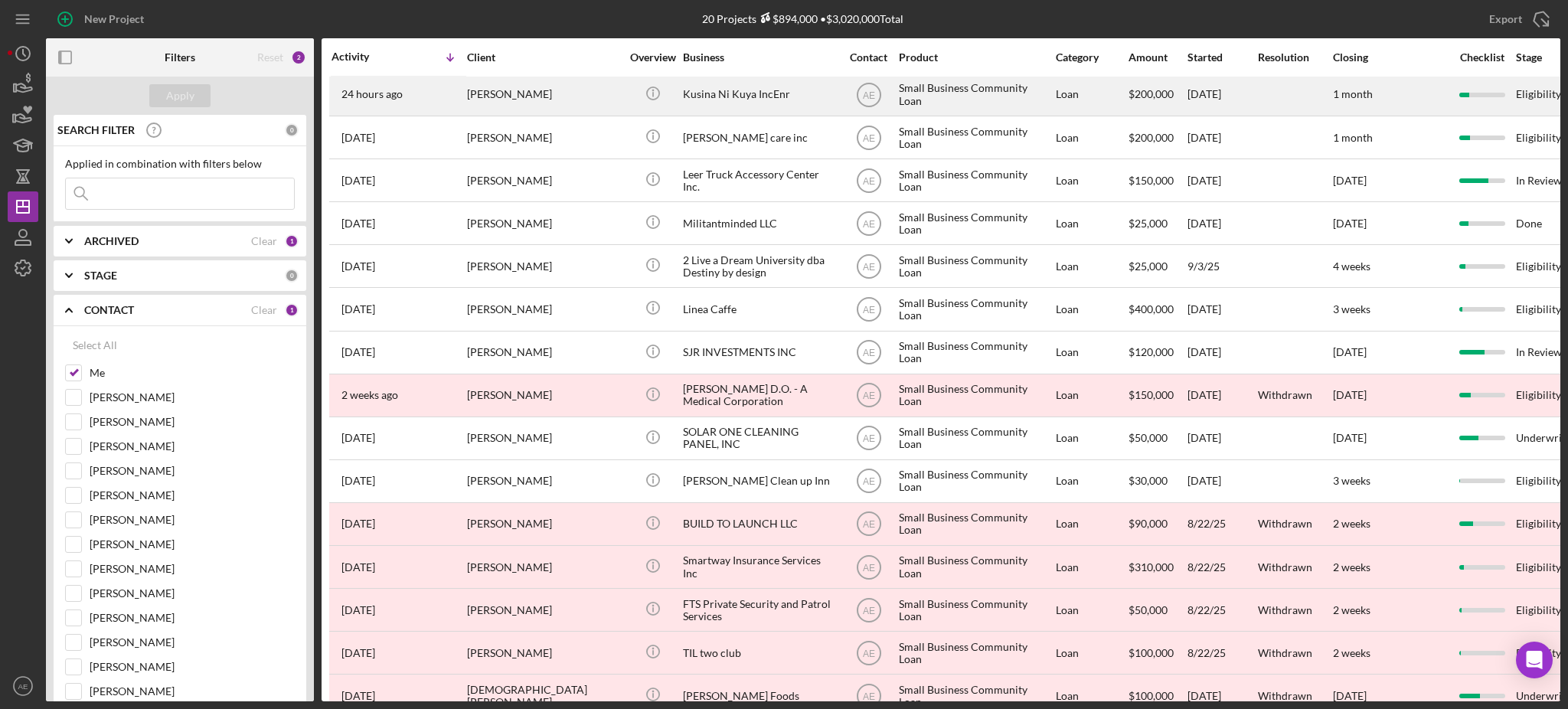
scroll to position [261, 0]
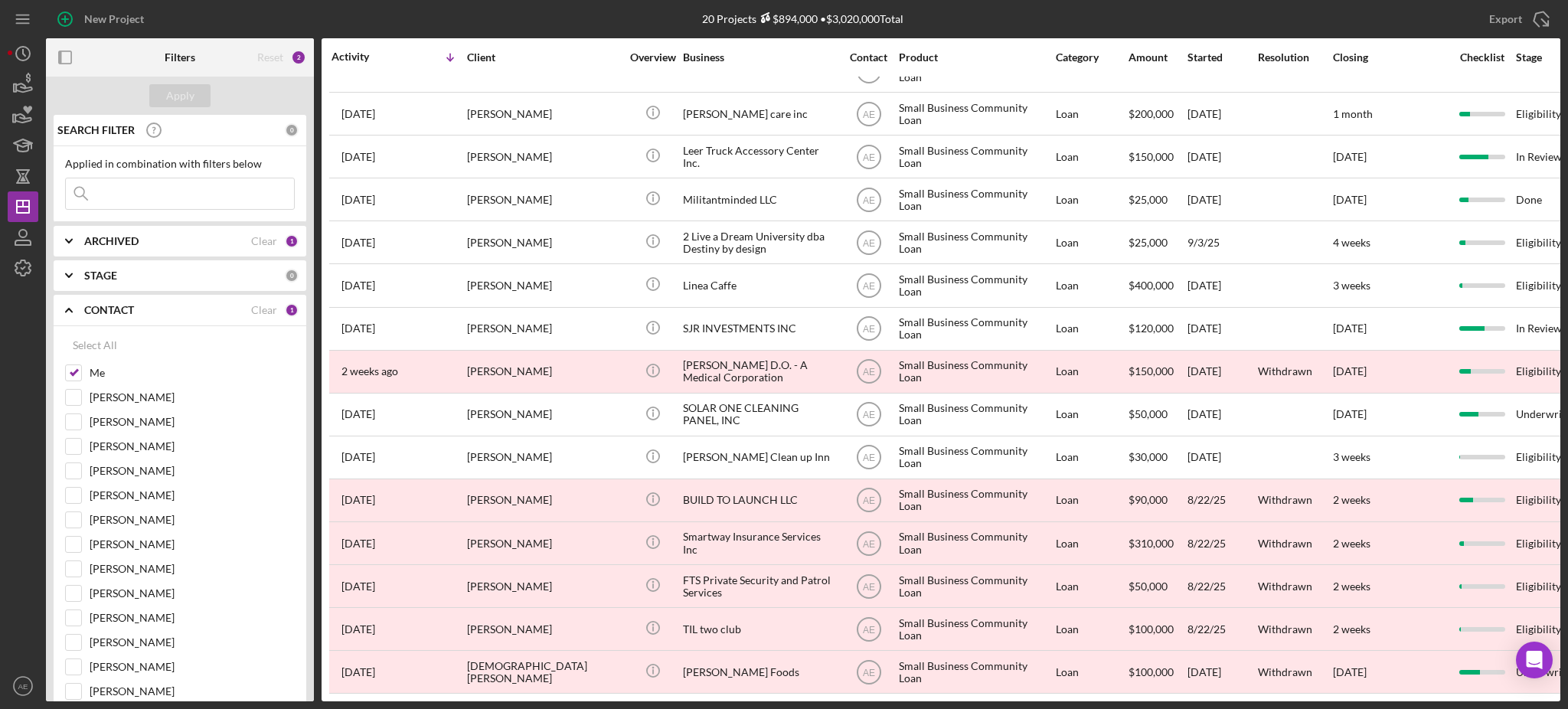
click at [176, 204] on input at bounding box center [180, 194] width 228 height 31
click at [190, 299] on div "CONTACT Clear 1" at bounding box center [192, 310] width 214 height 31
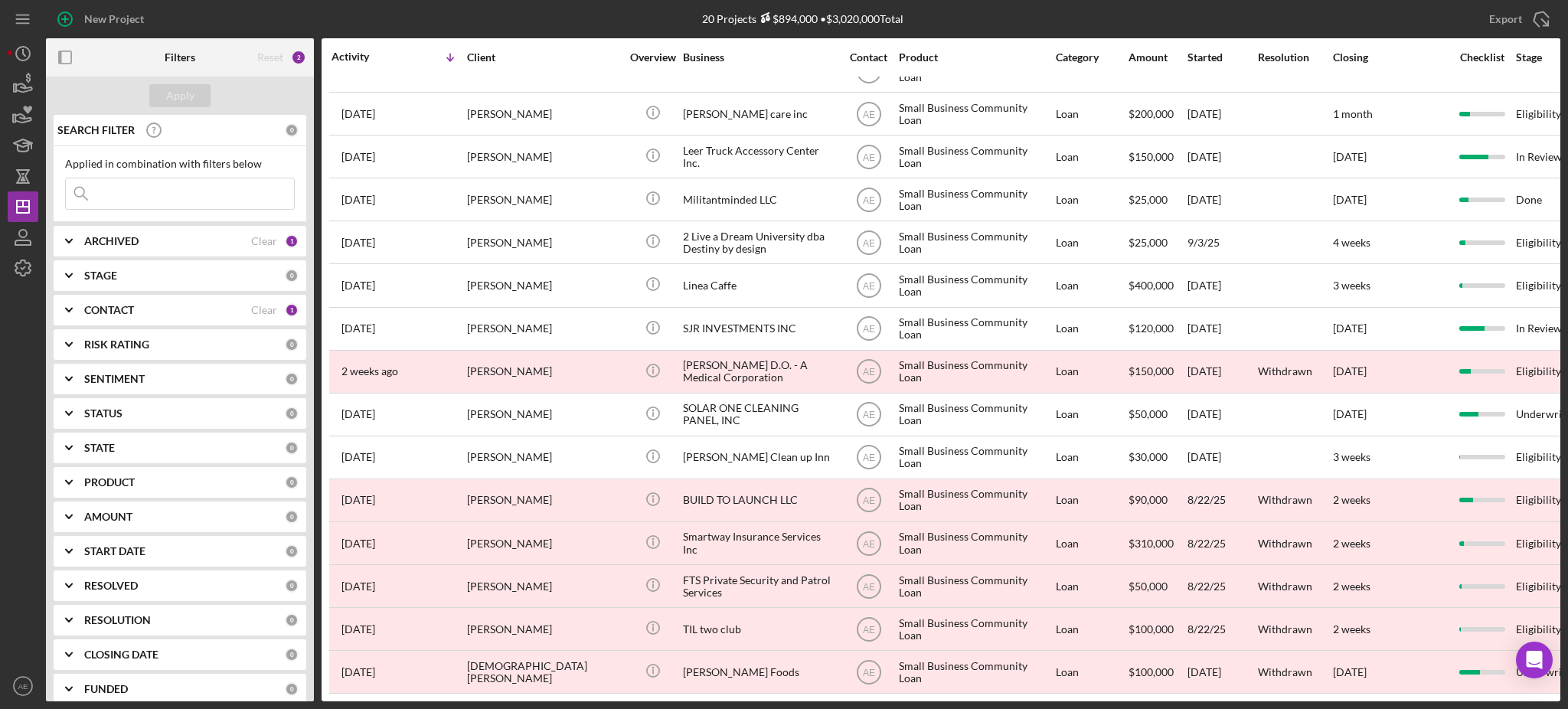
click at [188, 293] on div "SEARCH FILTER 0 Applied in combination with filters below Icon/Menu Close Icon/…" at bounding box center [180, 408] width 268 height 586
click at [177, 309] on div "CONTACT" at bounding box center [167, 309] width 167 height 12
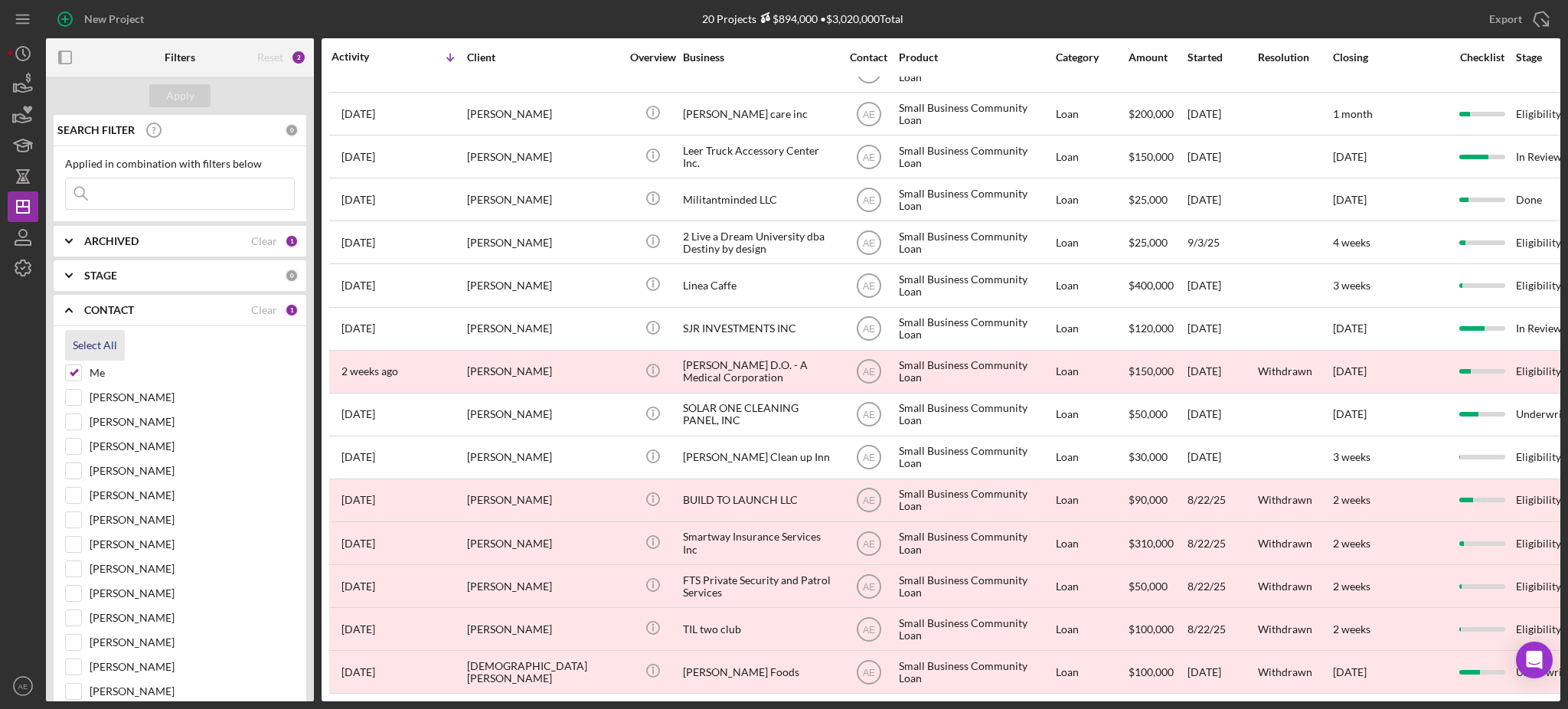
drag, startPoint x: 74, startPoint y: 374, endPoint x: 80, endPoint y: 343, distance: 31.6
click at [124, 243] on b "ARCHIVED" at bounding box center [111, 240] width 54 height 12
drag, startPoint x: 80, startPoint y: 469, endPoint x: 76, endPoint y: 428, distance: 41.2
click at [77, 469] on input "Me" at bounding box center [73, 473] width 15 height 15
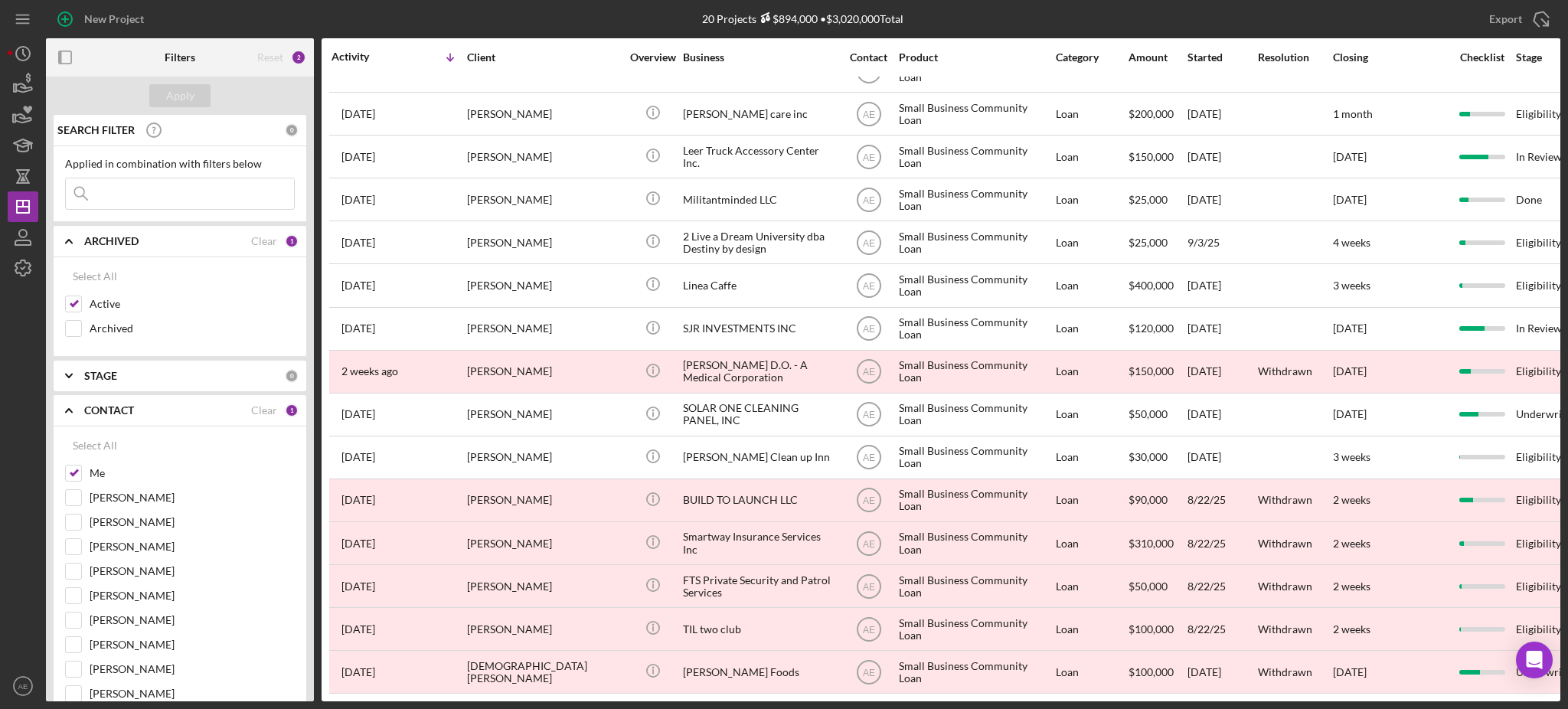
checkbox input "false"
click at [71, 300] on input "Active" at bounding box center [73, 304] width 15 height 15
checkbox input "false"
click at [71, 327] on input "Archived" at bounding box center [73, 328] width 15 height 15
checkbox input "true"
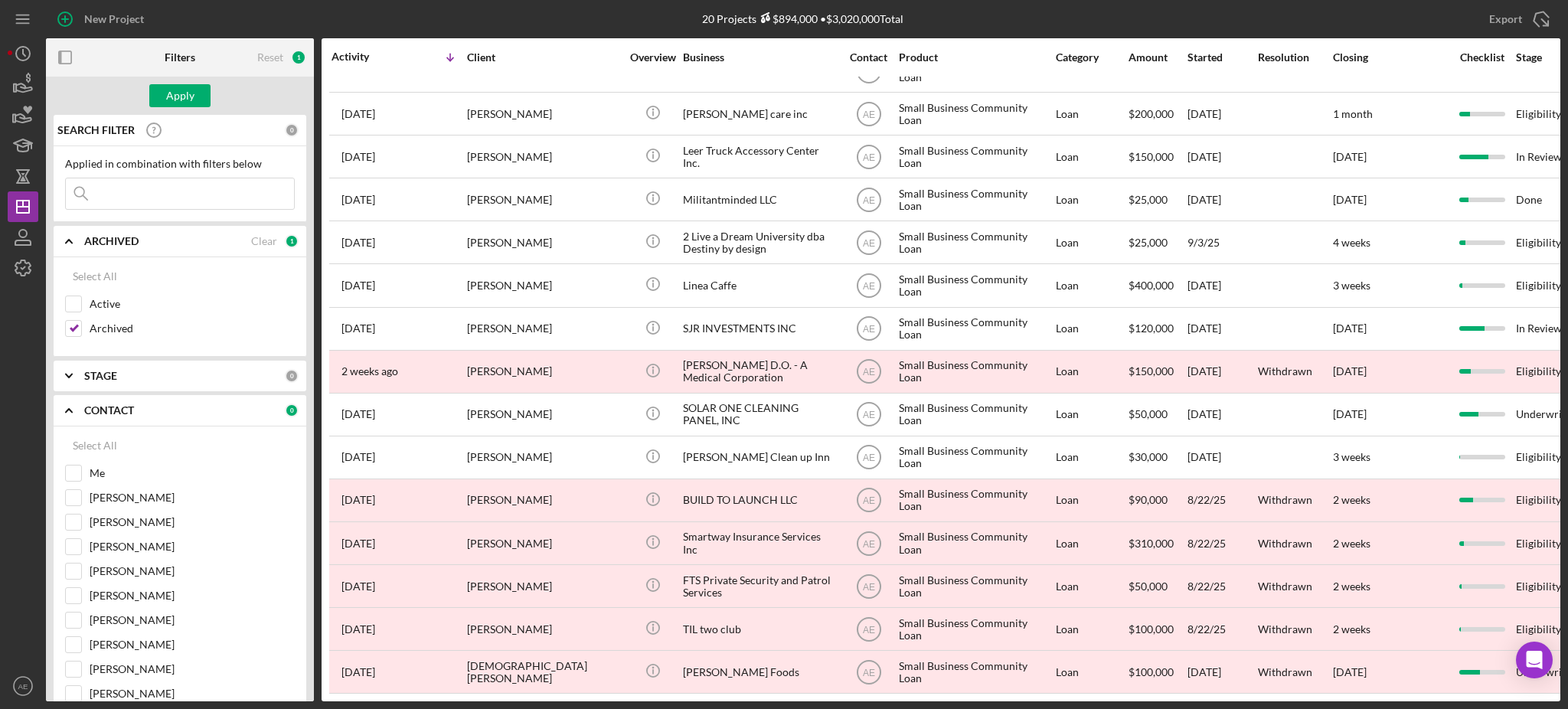
click at [132, 197] on input at bounding box center [180, 194] width 228 height 31
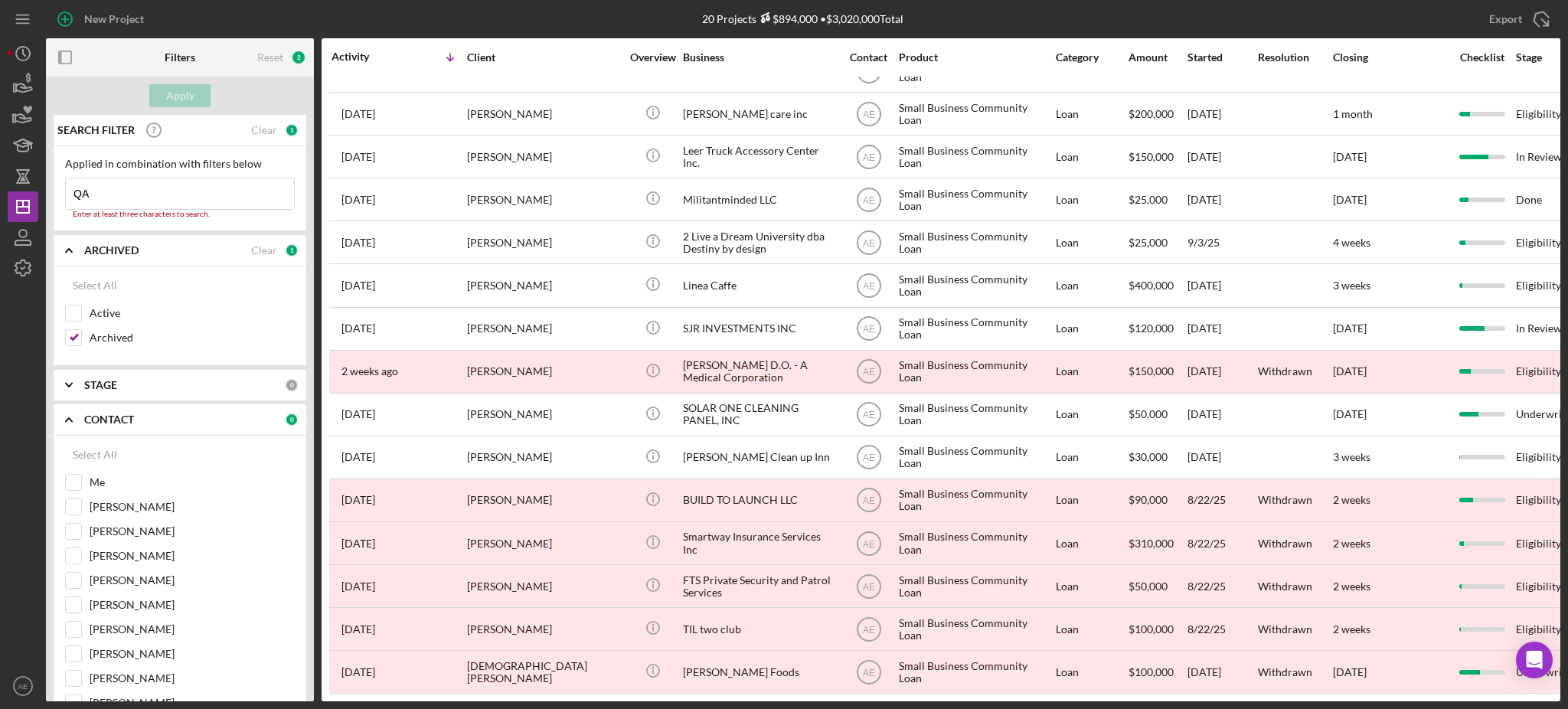
click at [138, 204] on input "QA" at bounding box center [180, 194] width 228 height 31
click at [165, 92] on button "Apply" at bounding box center [180, 96] width 61 height 23
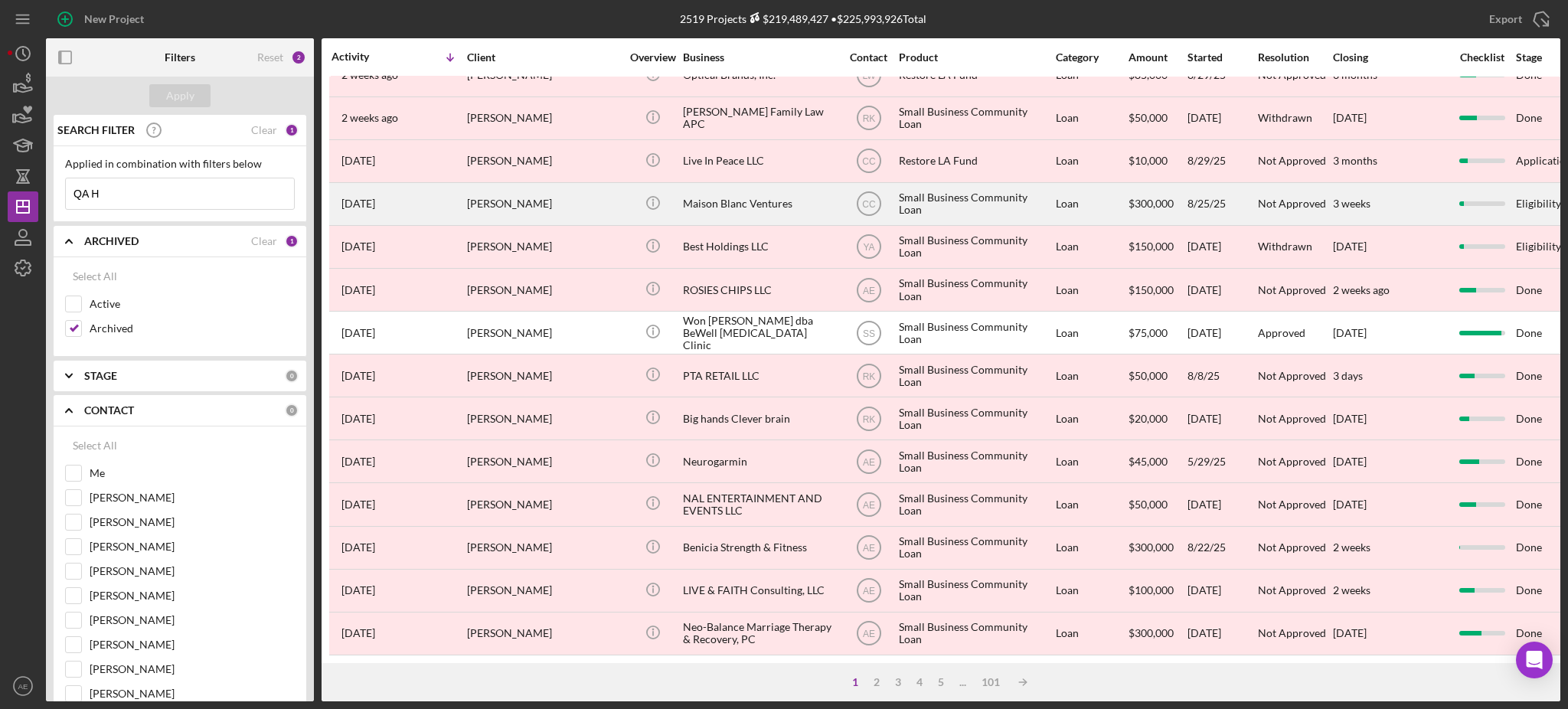
scroll to position [0, 0]
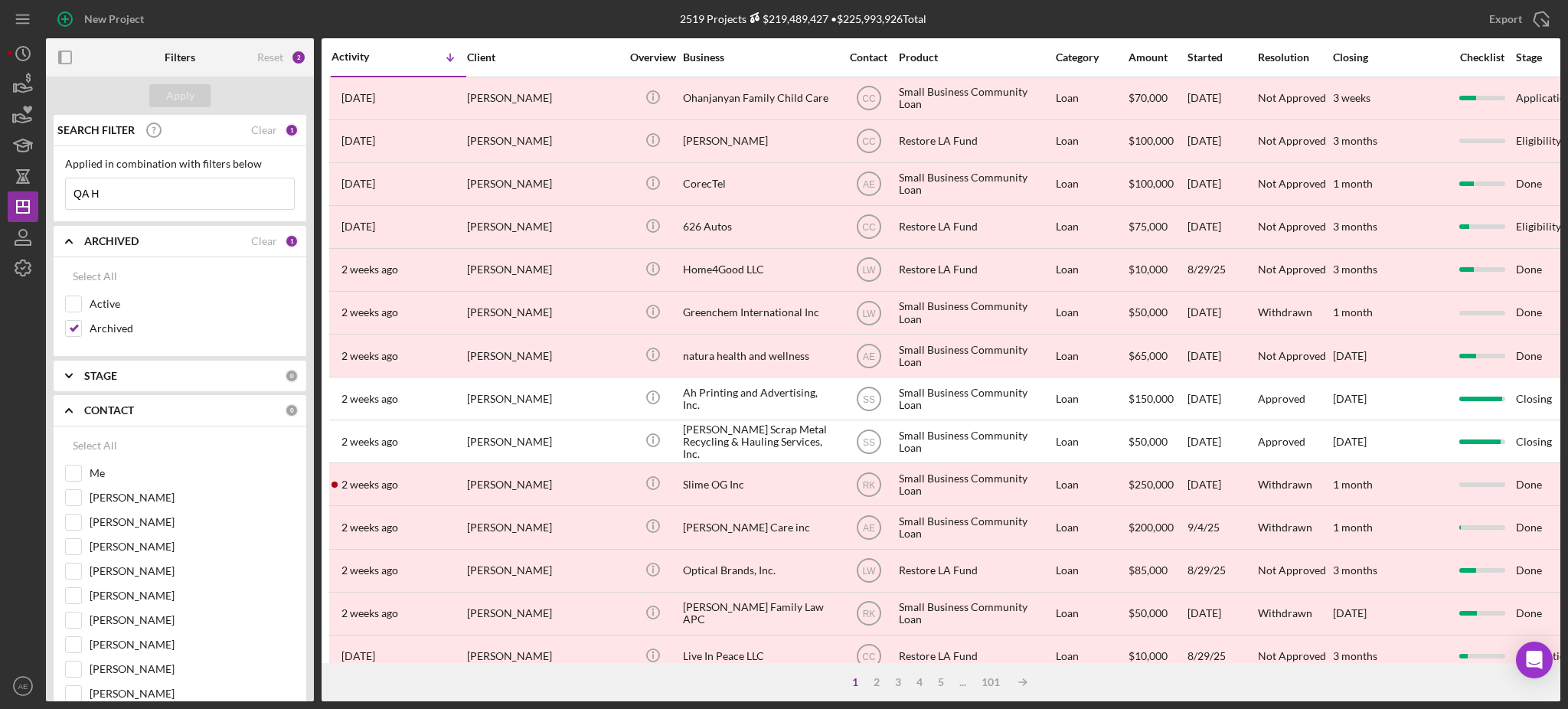
click at [163, 176] on div "Applied in combination with filters below QA H Icon/Menu Close" at bounding box center [180, 184] width 230 height 52
click at [153, 188] on input "QA H" at bounding box center [180, 194] width 228 height 31
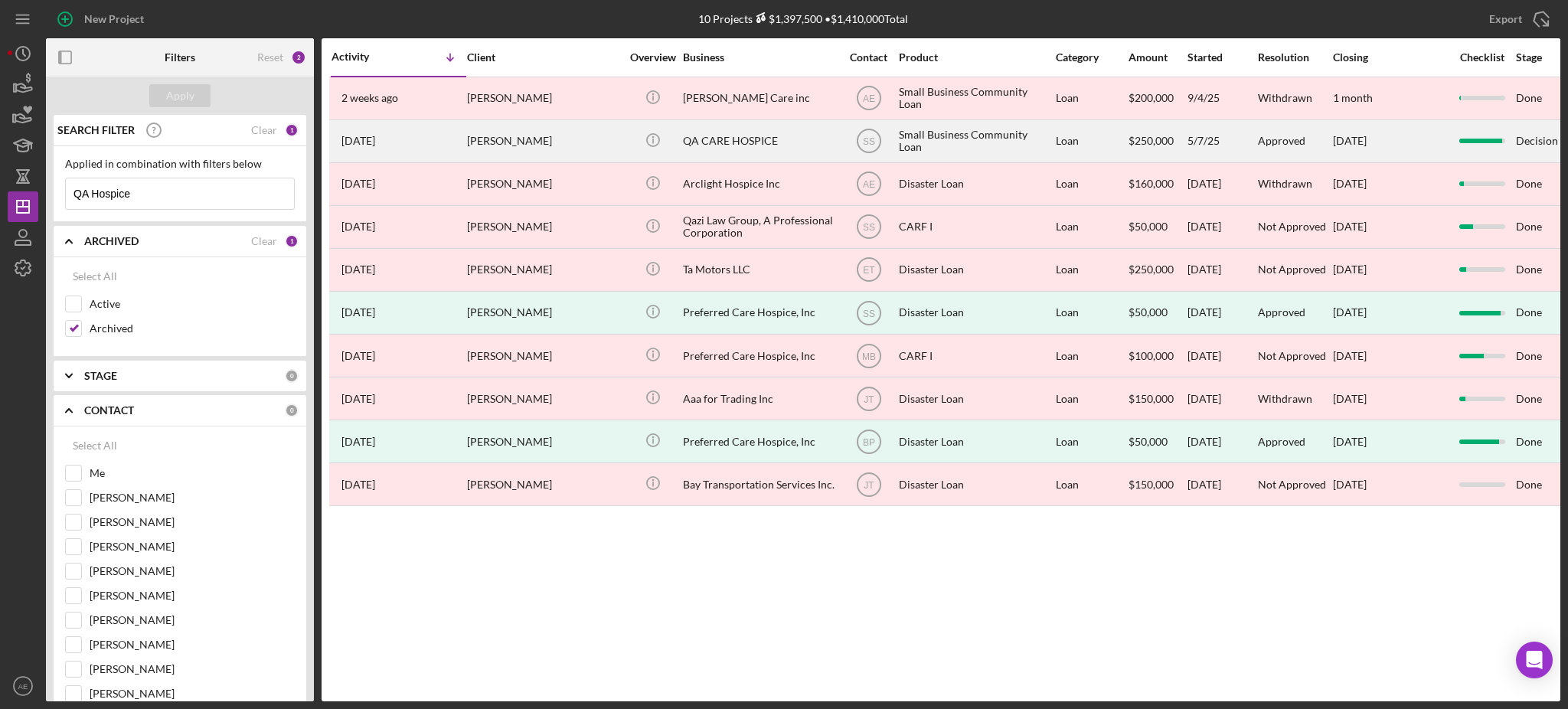
type input "QA Hospice"
click at [726, 157] on div "QA CARE HOSPICE" at bounding box center [760, 141] width 153 height 41
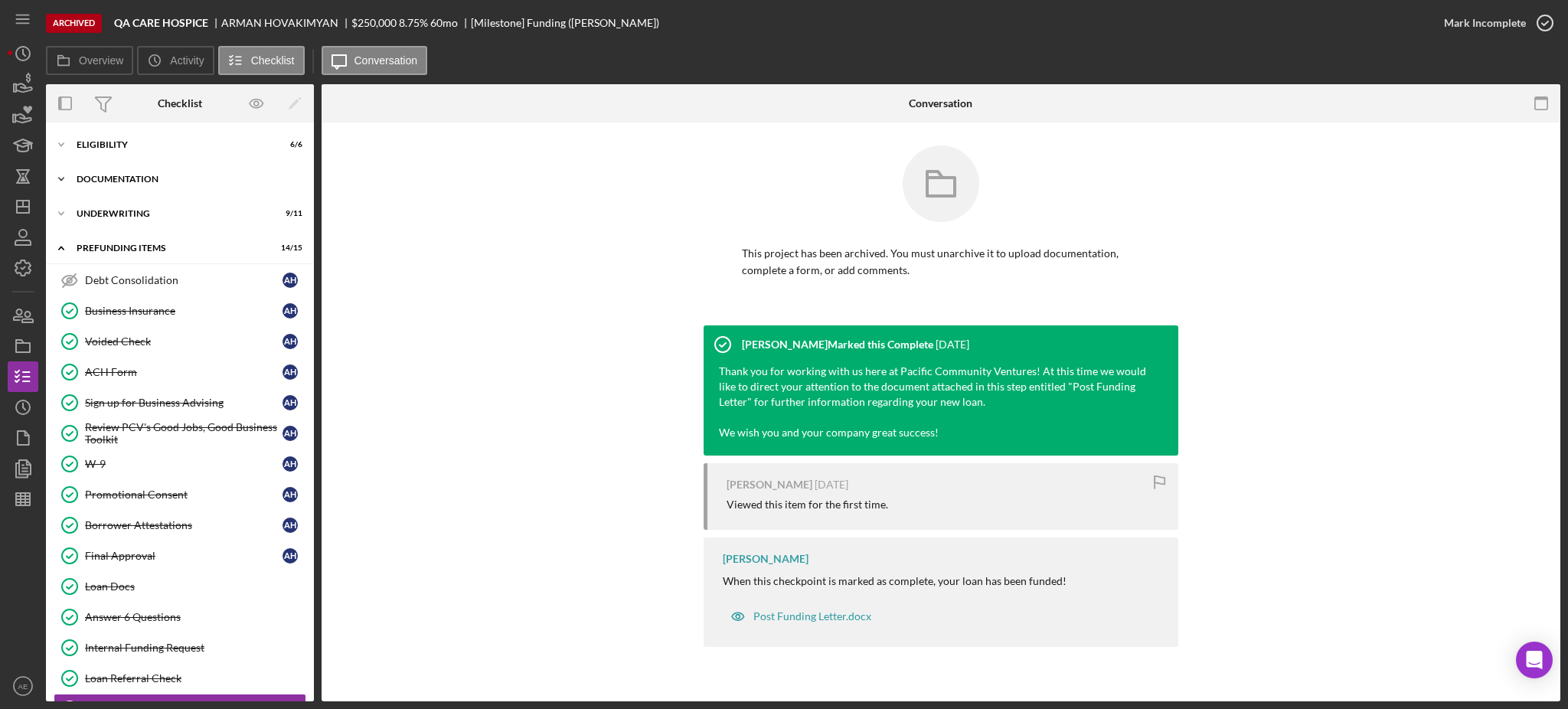
click at [129, 173] on div "Icon/Expander Documentation 16 / 16" at bounding box center [180, 179] width 268 height 31
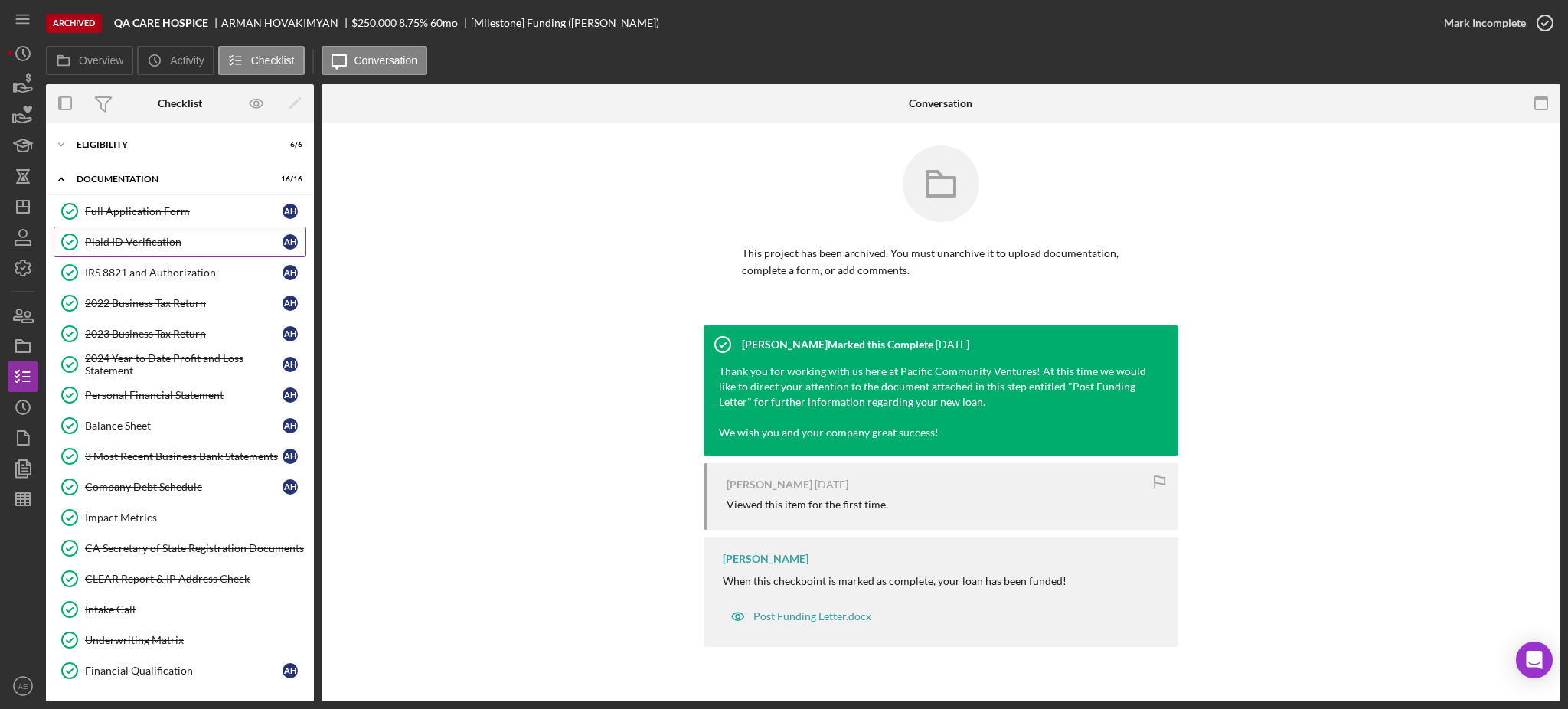
click at [165, 246] on div "Plaid ID Verification" at bounding box center [184, 241] width 197 height 12
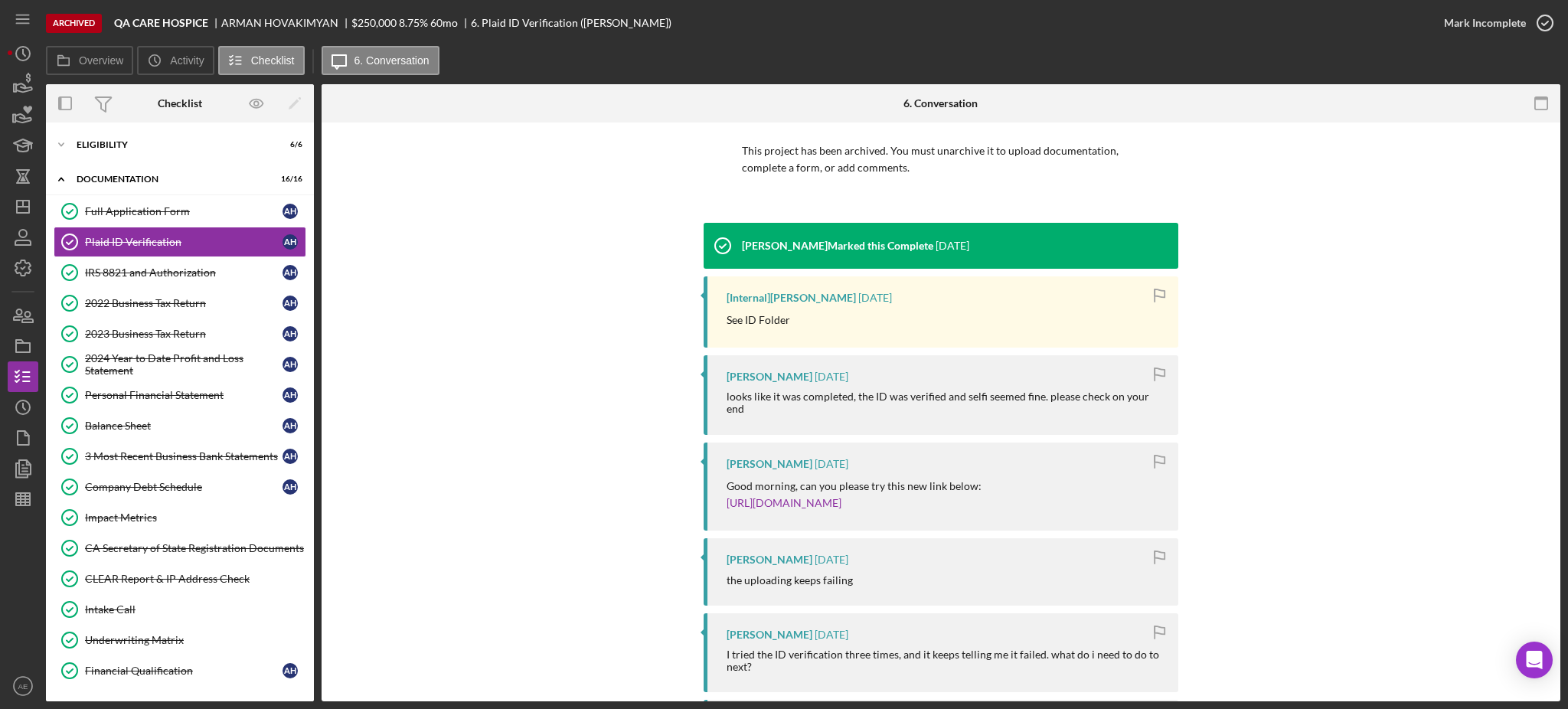
scroll to position [102, 0]
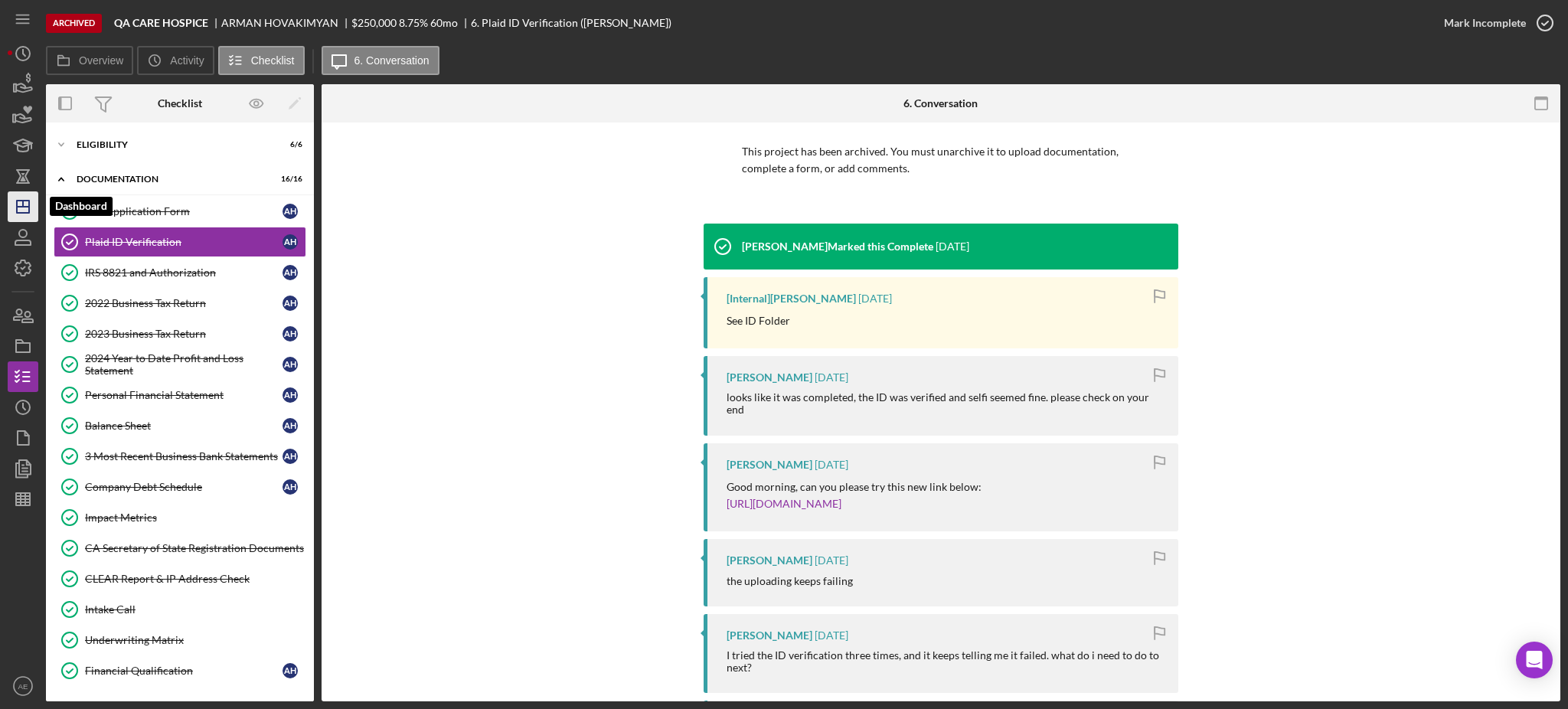
click at [23, 206] on line "button" at bounding box center [23, 206] width 12 height 0
